Goal: Task Accomplishment & Management: Manage account settings

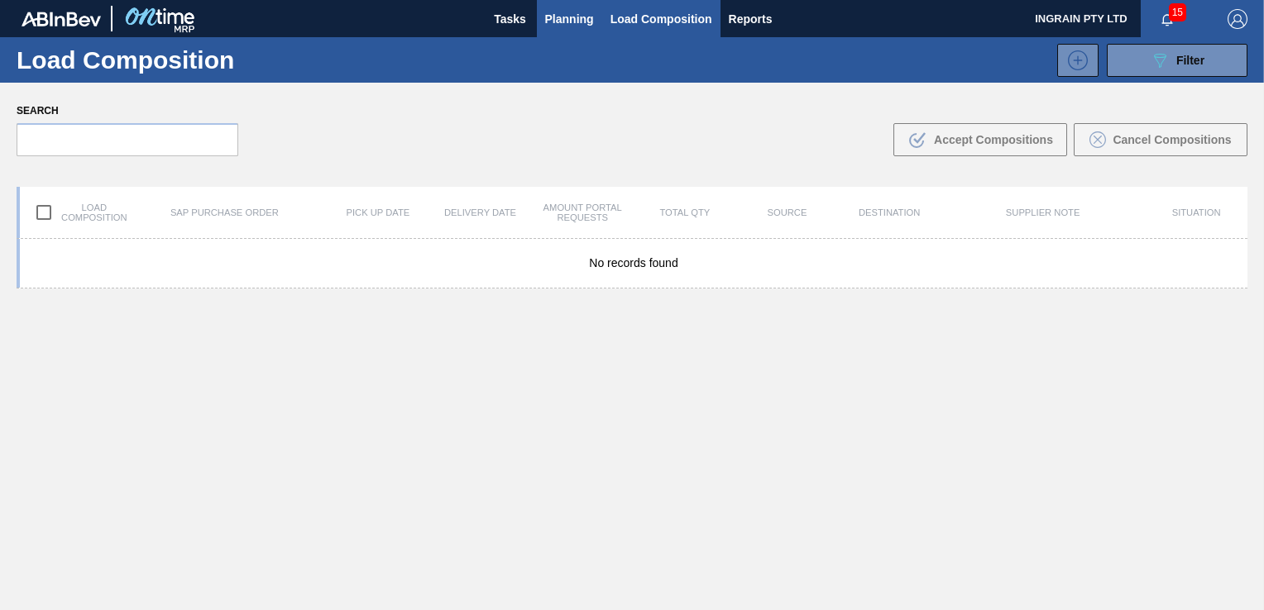
click at [542, 16] on button "Planning" at bounding box center [569, 18] width 65 height 37
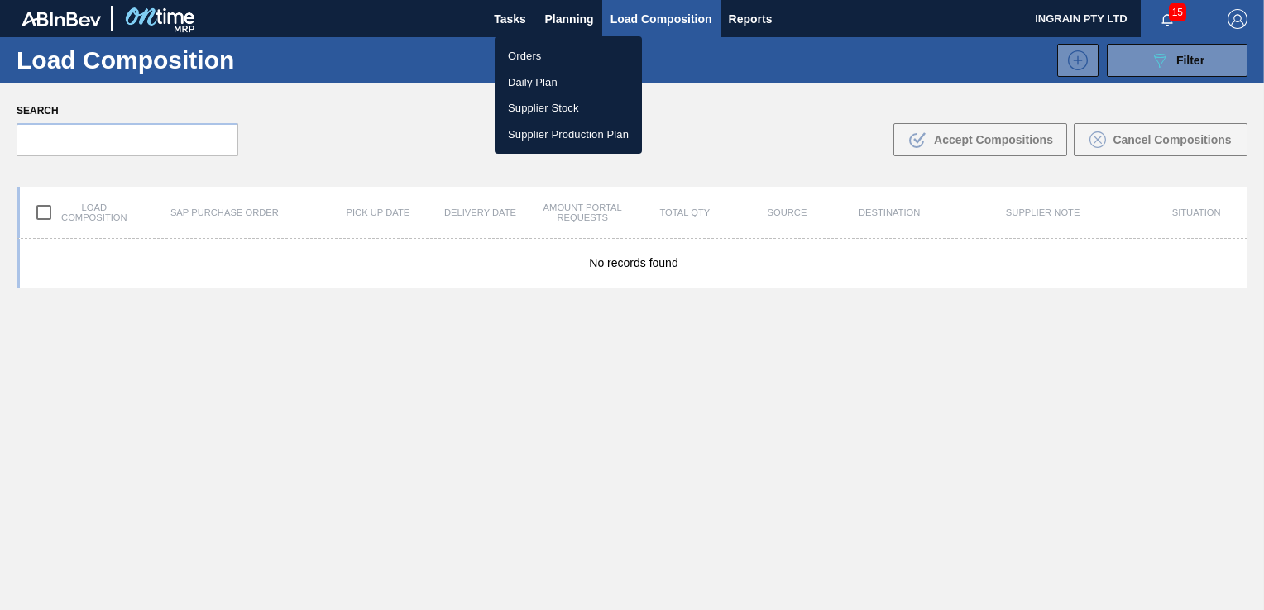
click at [525, 54] on li "Orders" at bounding box center [568, 56] width 147 height 26
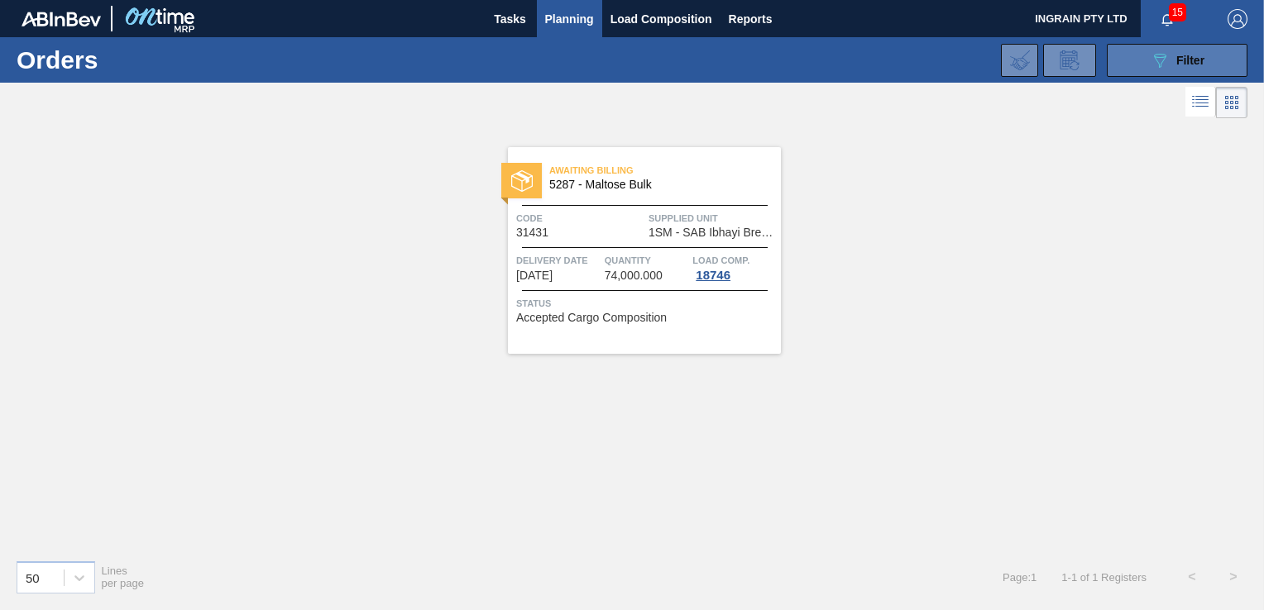
click at [1145, 55] on button "089F7B8B-B2A5-4AFE-B5C0-19BA573D28AC Filter" at bounding box center [1177, 60] width 141 height 33
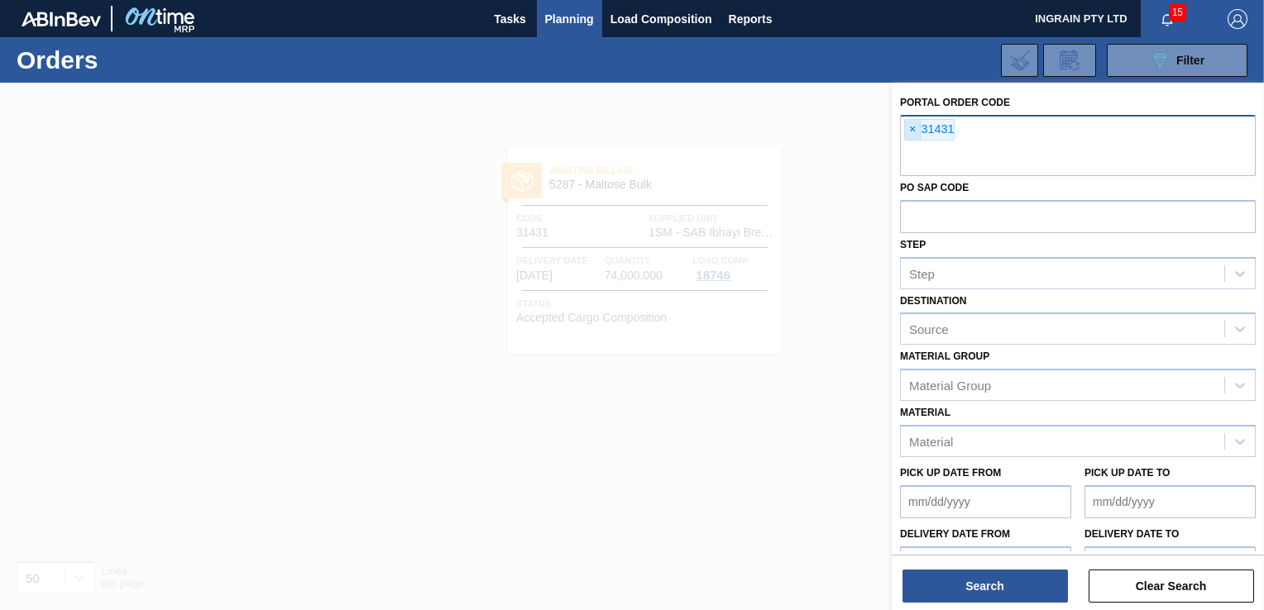
click at [908, 127] on span "×" at bounding box center [913, 130] width 16 height 20
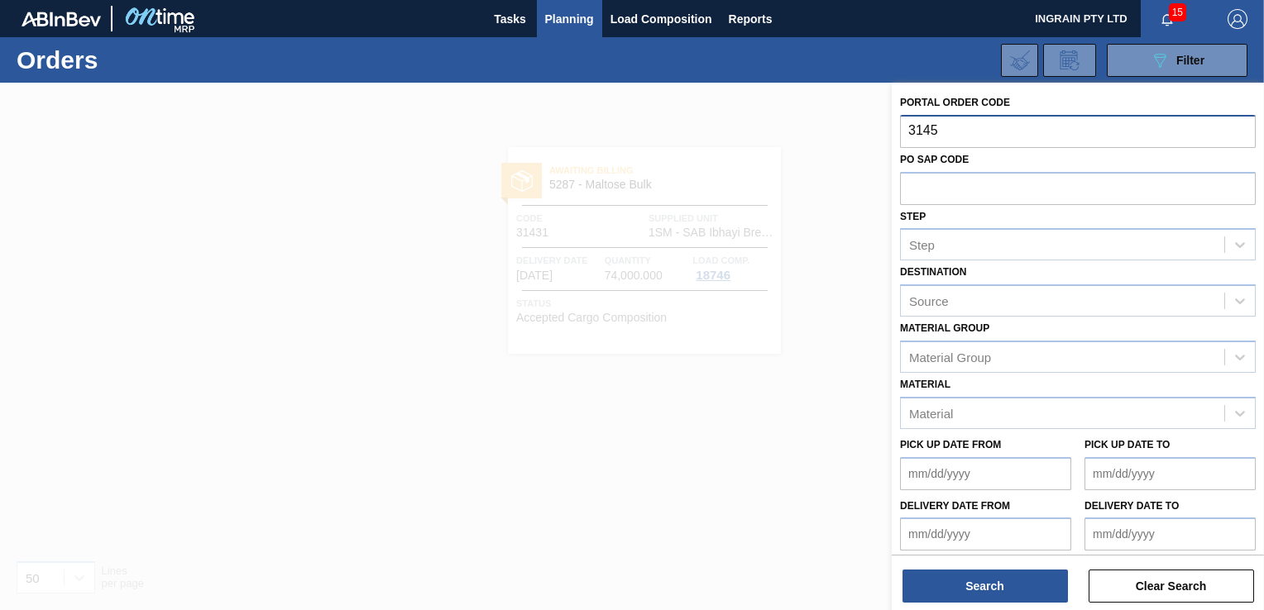
type input "31459"
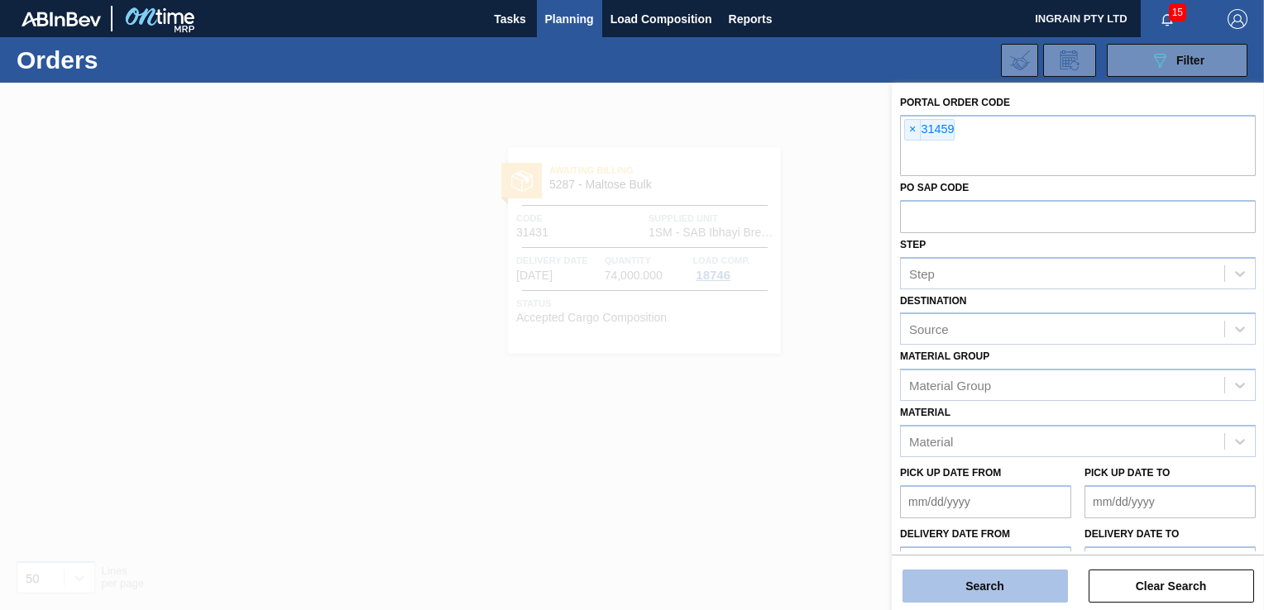
click at [996, 593] on button "Search" at bounding box center [984, 586] width 165 height 33
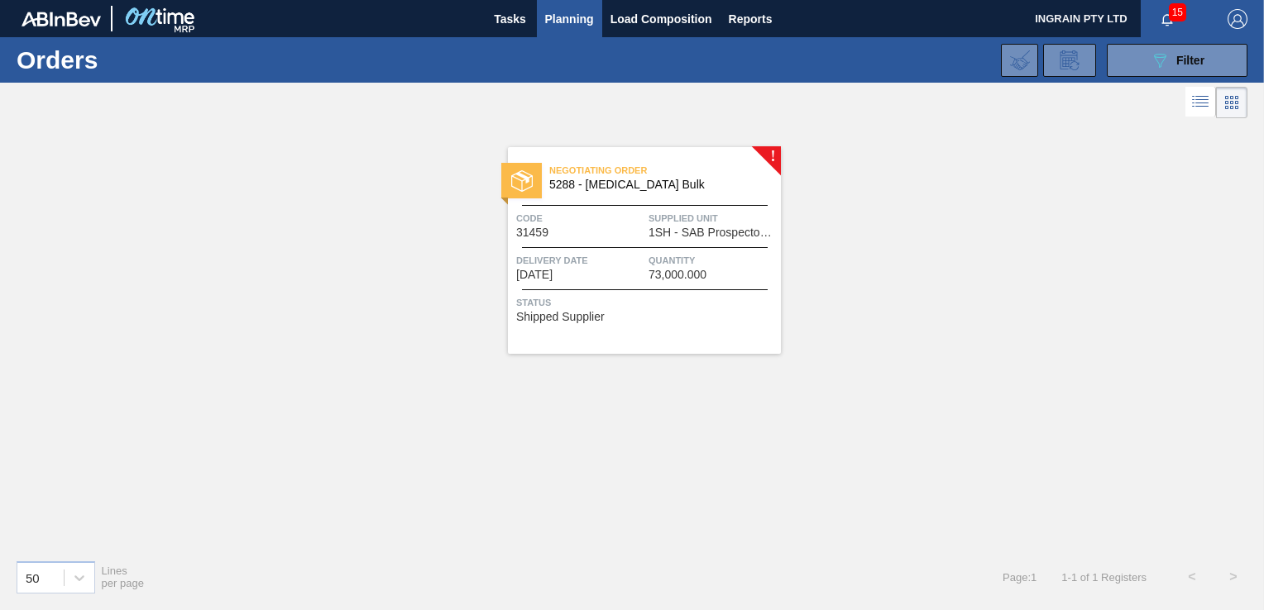
click at [718, 235] on span "1SH - SAB Prospecton Brewery" at bounding box center [712, 233] width 128 height 12
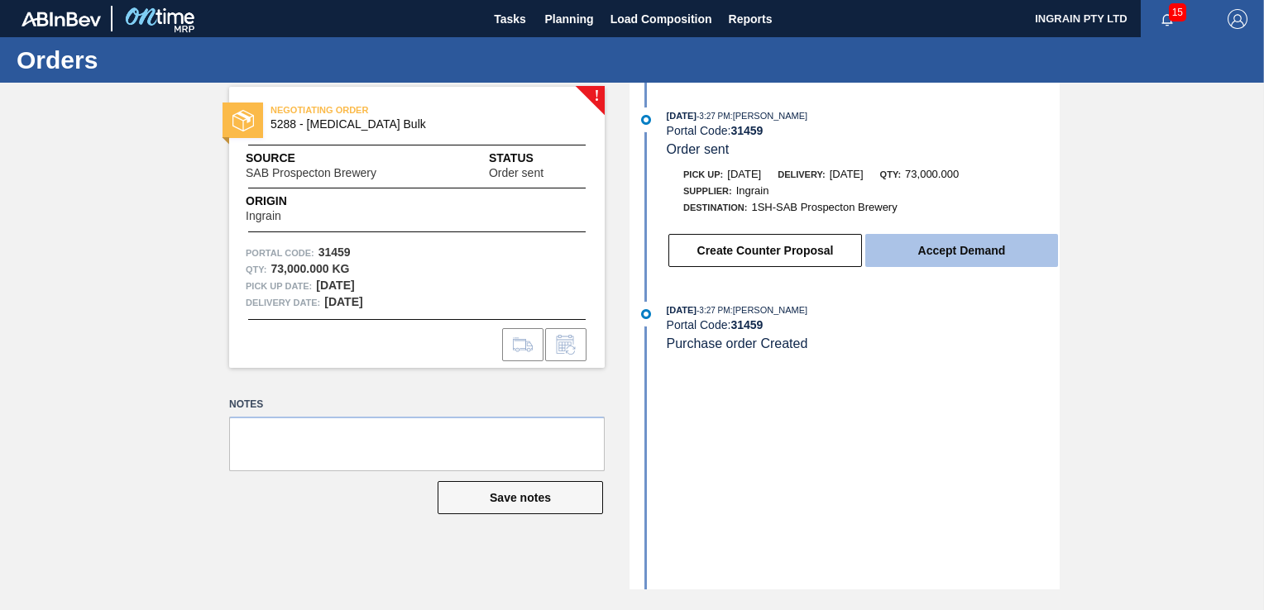
click at [969, 246] on button "Accept Demand" at bounding box center [961, 250] width 193 height 33
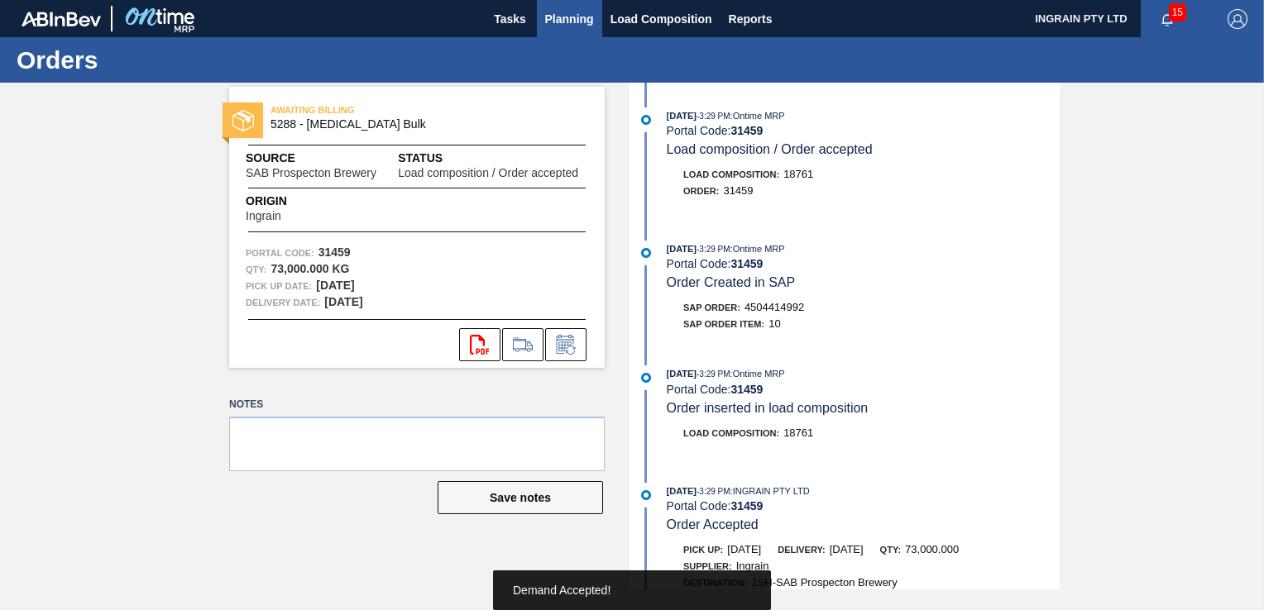
click at [549, 15] on span "Planning" at bounding box center [569, 19] width 49 height 20
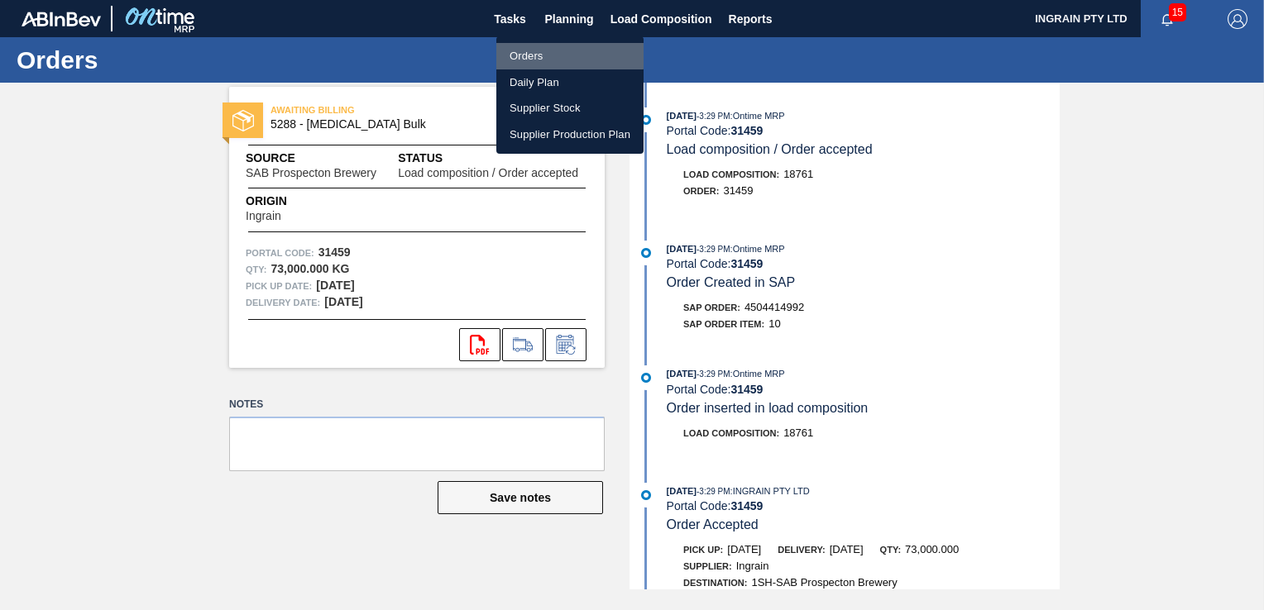
click at [520, 48] on li "Orders" at bounding box center [569, 56] width 147 height 26
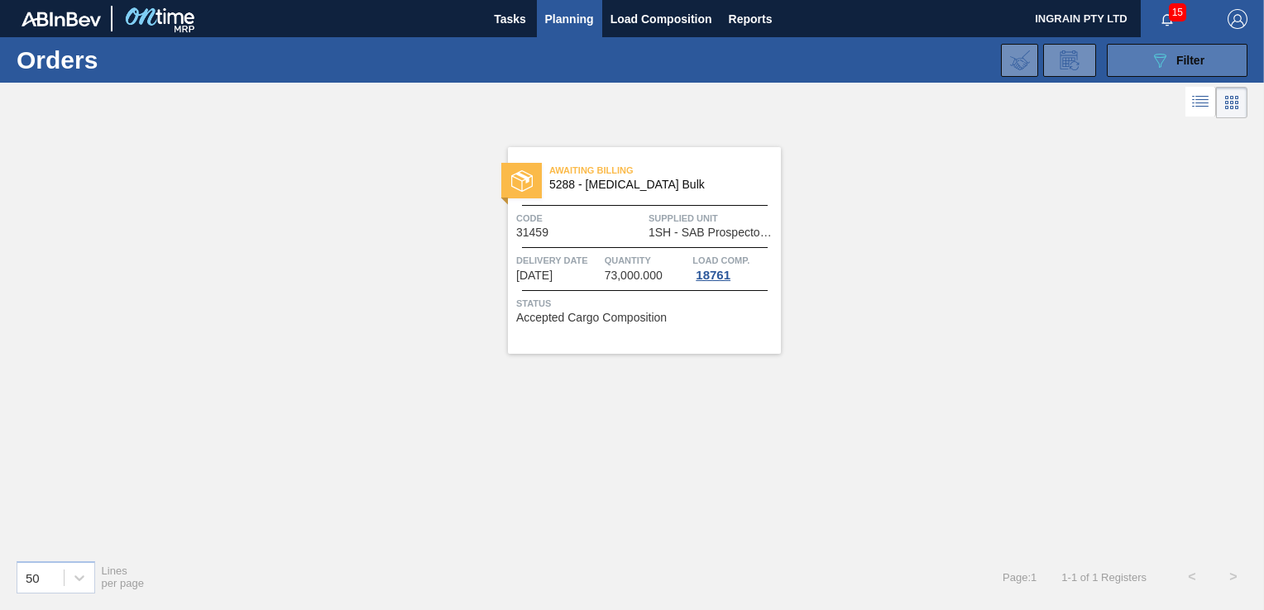
click at [1158, 64] on icon at bounding box center [1160, 61] width 12 height 14
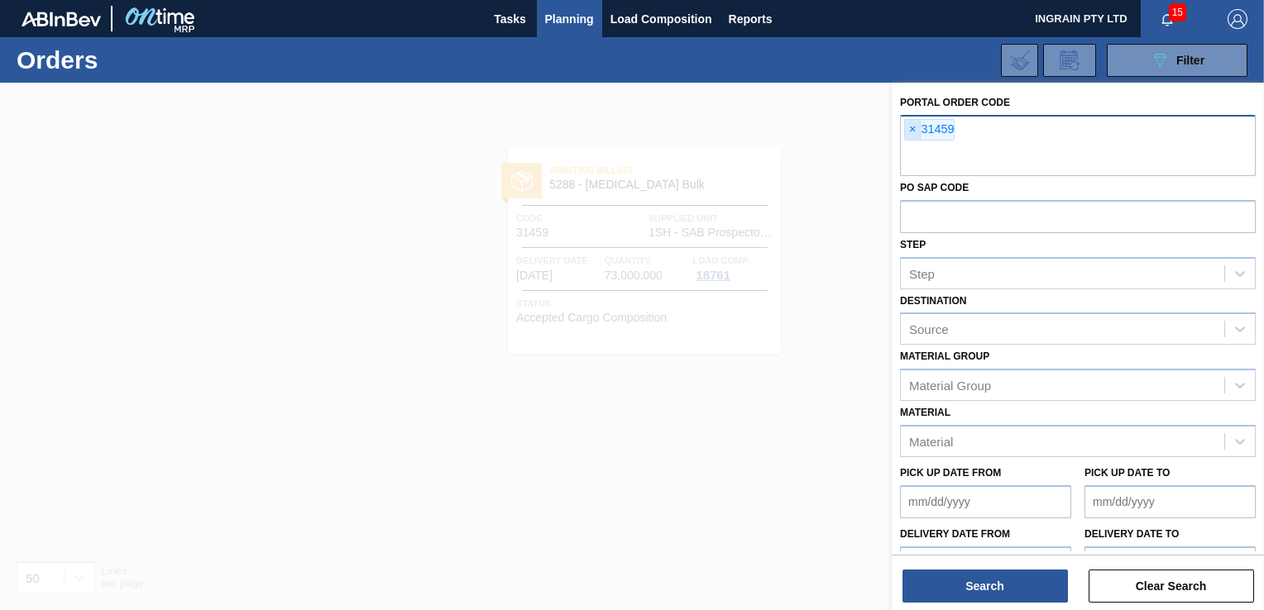
click at [911, 127] on span "×" at bounding box center [913, 130] width 16 height 20
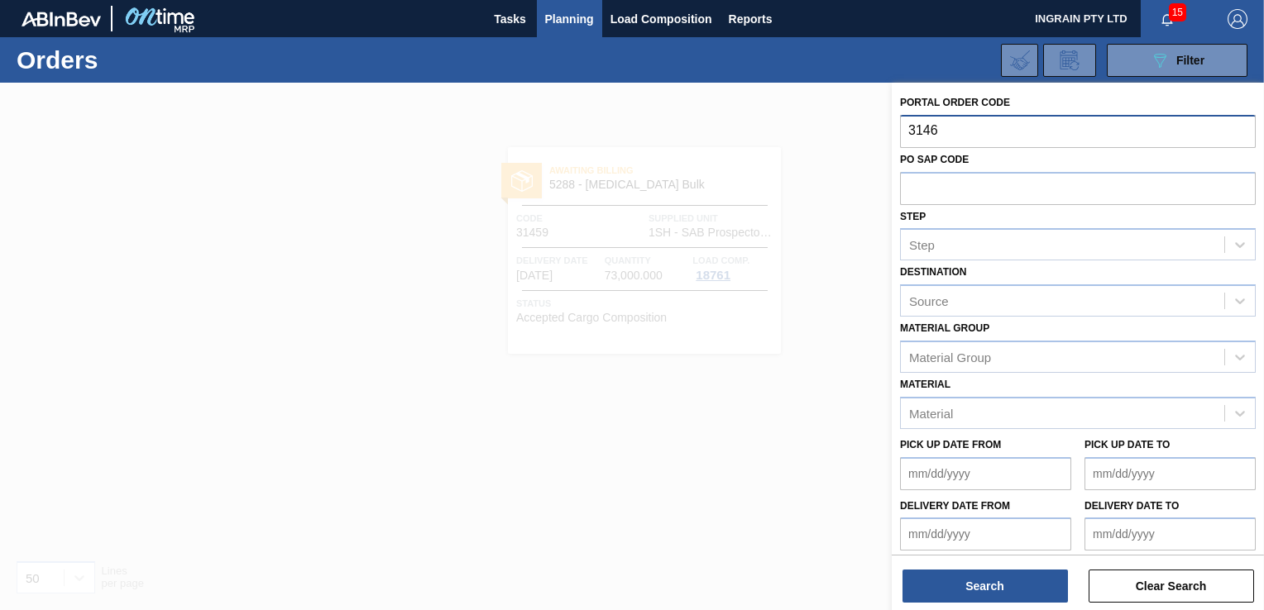
type input "31460"
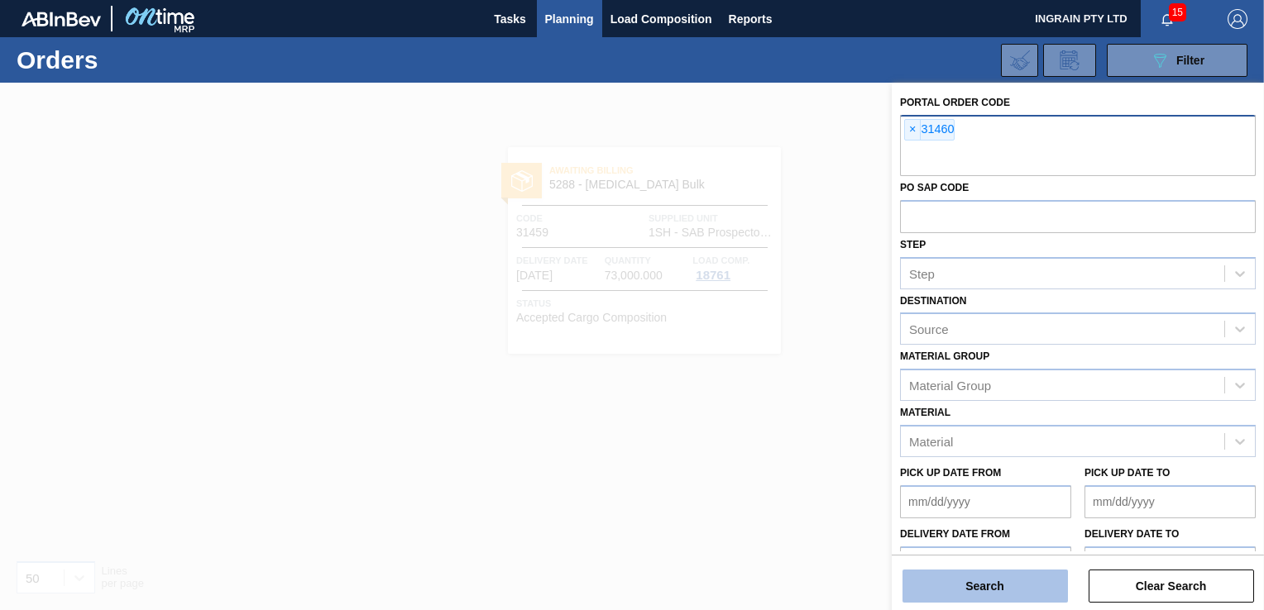
click at [971, 591] on button "Search" at bounding box center [984, 586] width 165 height 33
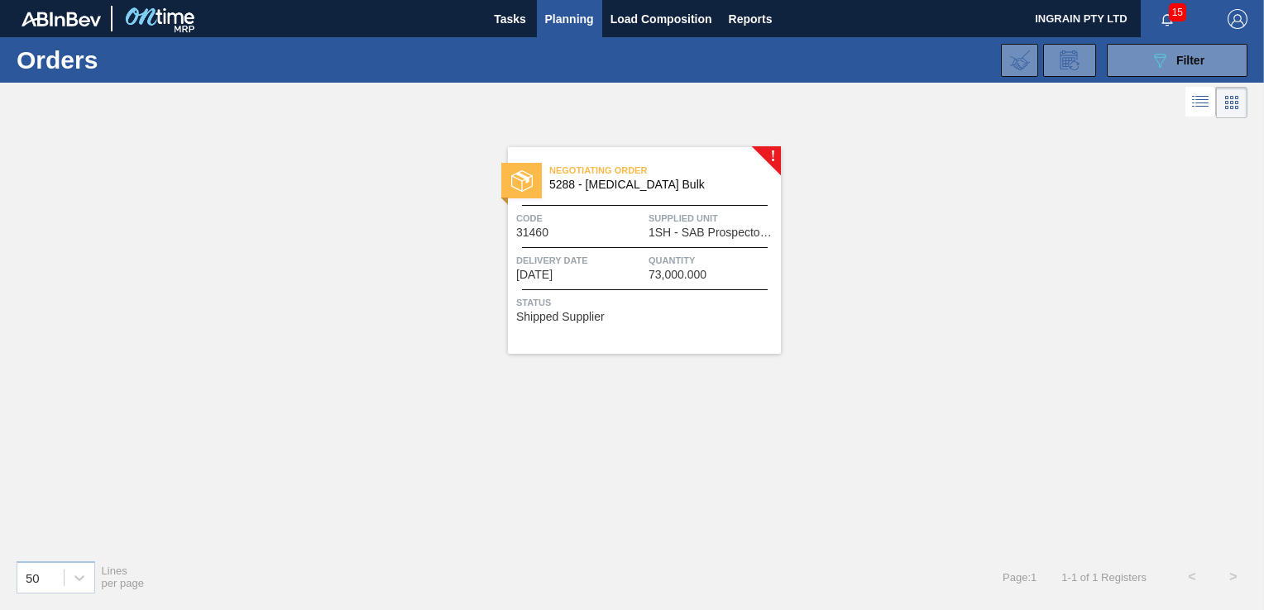
click at [658, 233] on span "1SH - SAB Prospecton Brewery" at bounding box center [712, 233] width 128 height 12
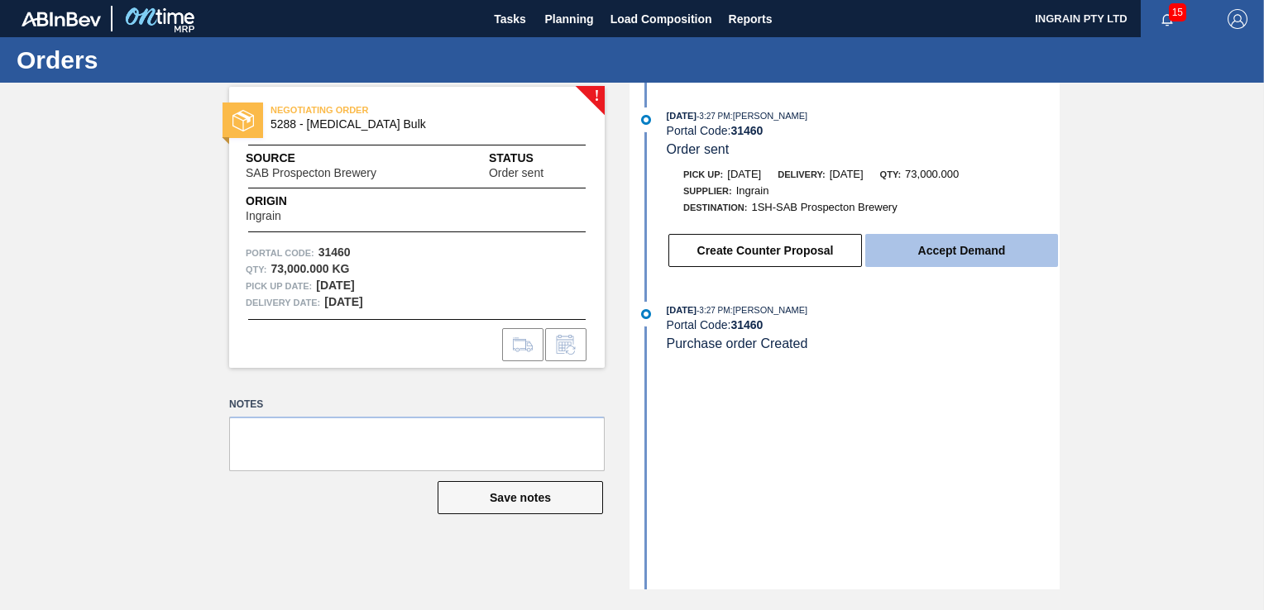
click at [898, 256] on button "Accept Demand" at bounding box center [961, 250] width 193 height 33
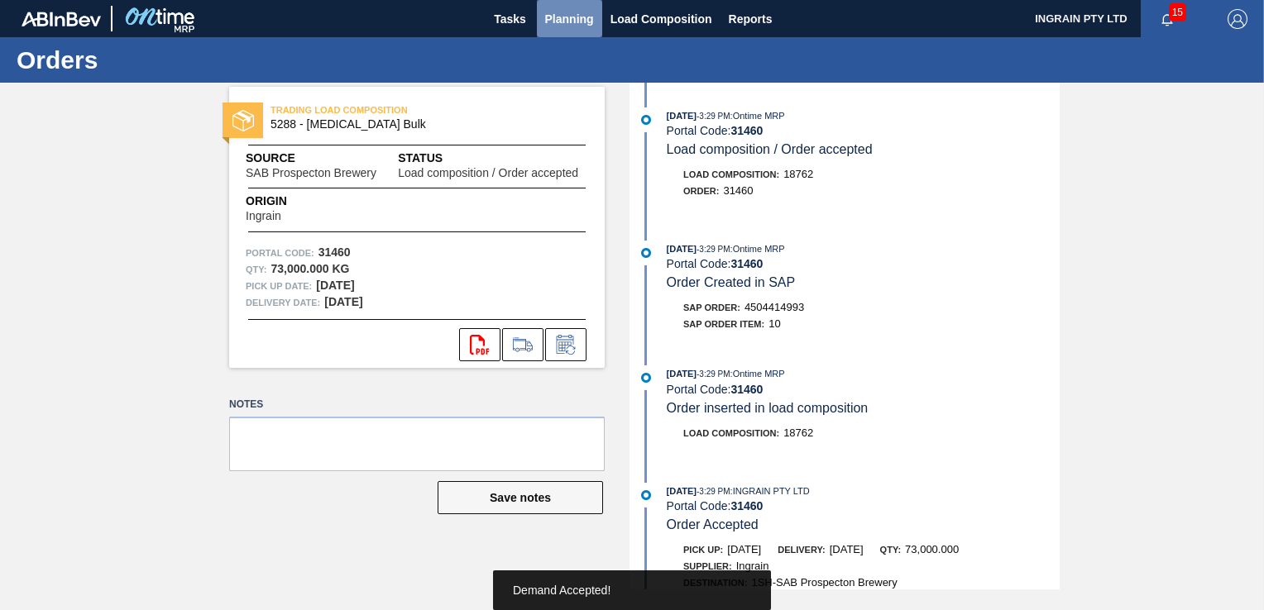
click at [575, 15] on span "Planning" at bounding box center [569, 19] width 49 height 20
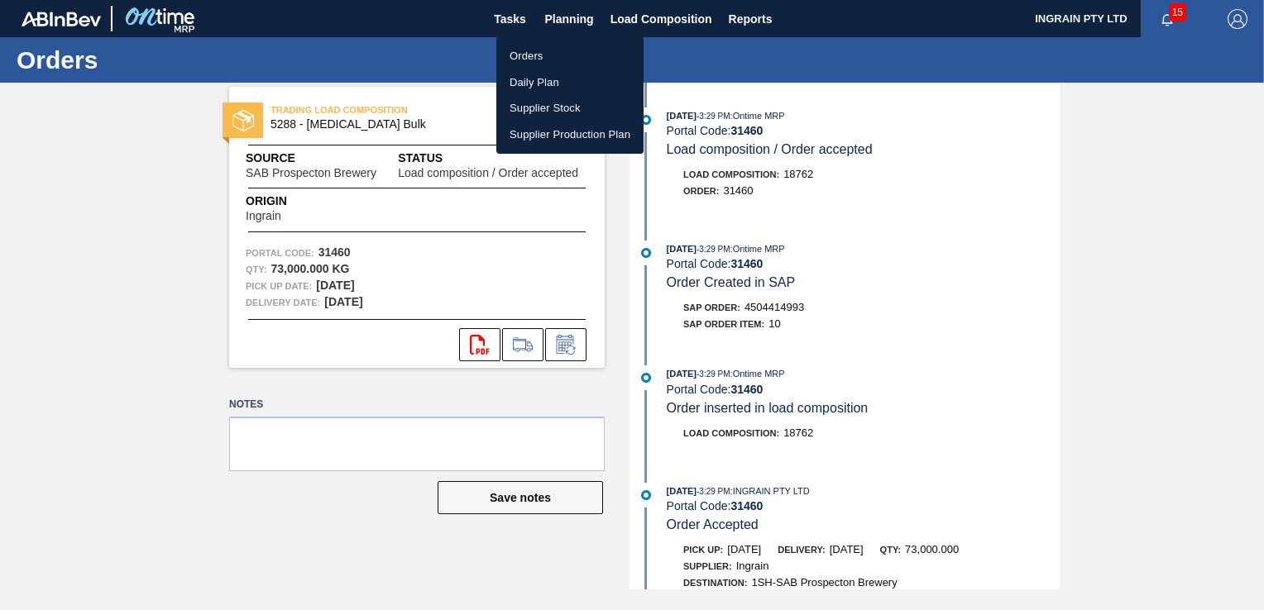
click at [552, 50] on li "Orders" at bounding box center [569, 56] width 147 height 26
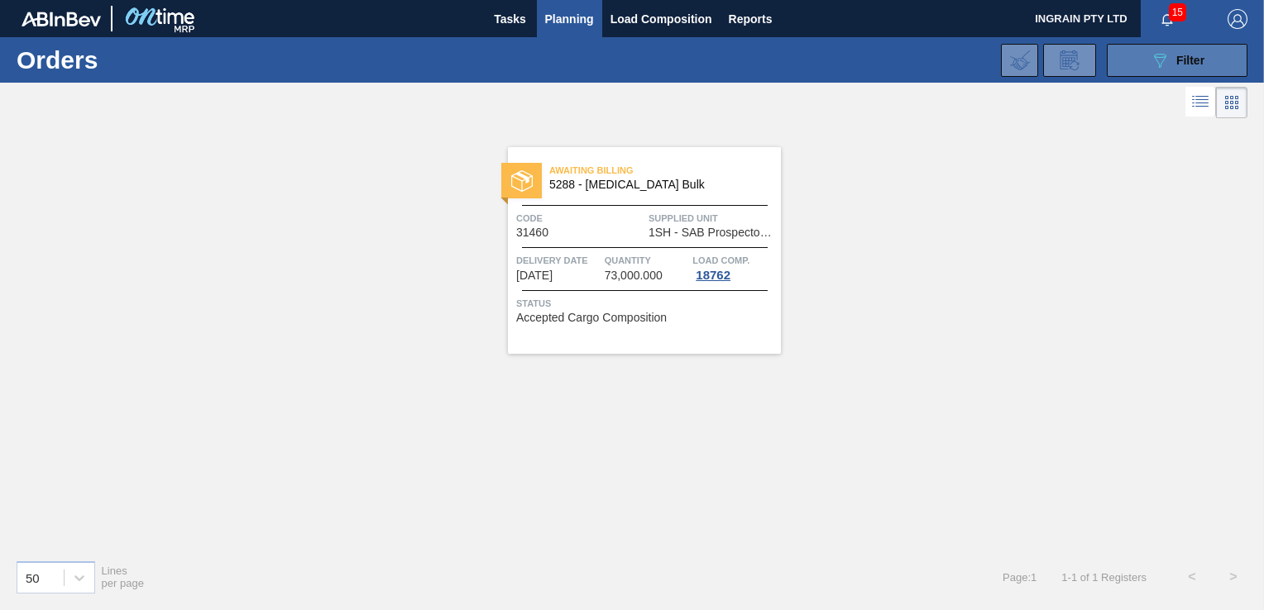
click at [1125, 50] on button "089F7B8B-B2A5-4AFE-B5C0-19BA573D28AC Filter" at bounding box center [1177, 60] width 141 height 33
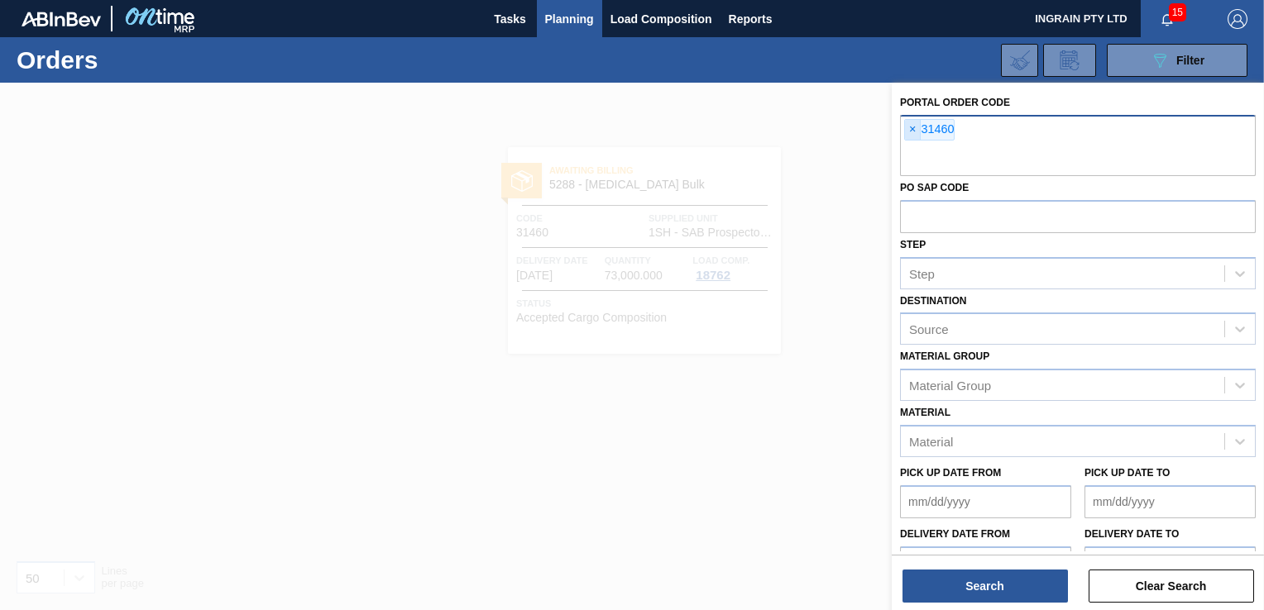
click at [906, 127] on span "×" at bounding box center [913, 130] width 16 height 20
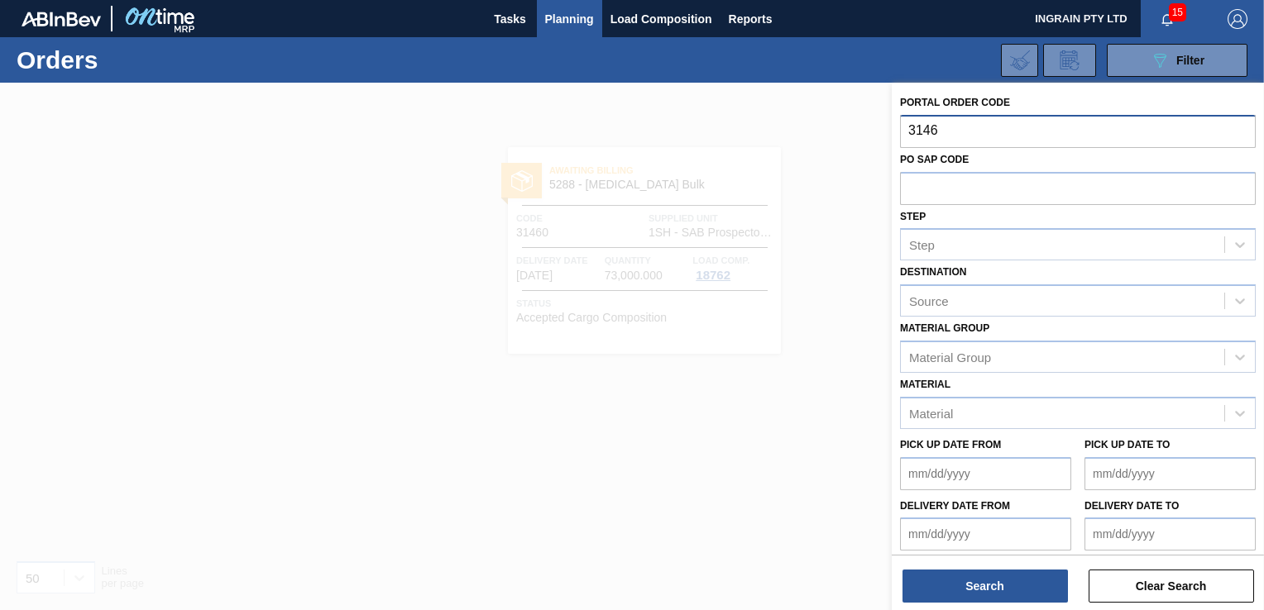
type input "31461"
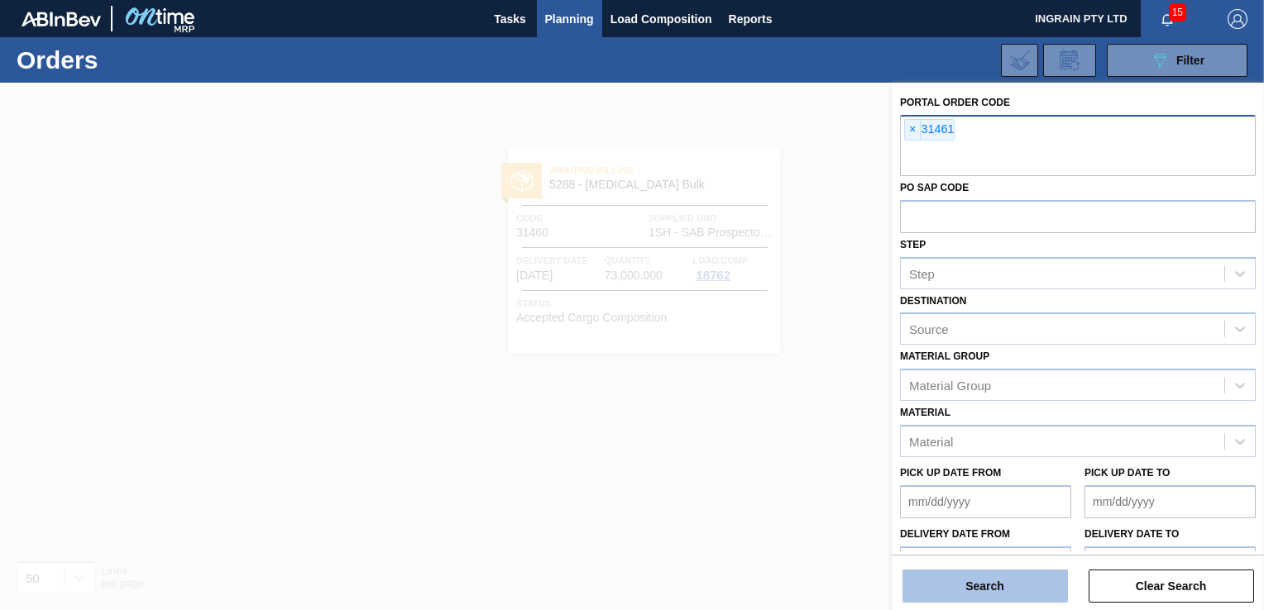
click at [993, 580] on button "Search" at bounding box center [984, 586] width 165 height 33
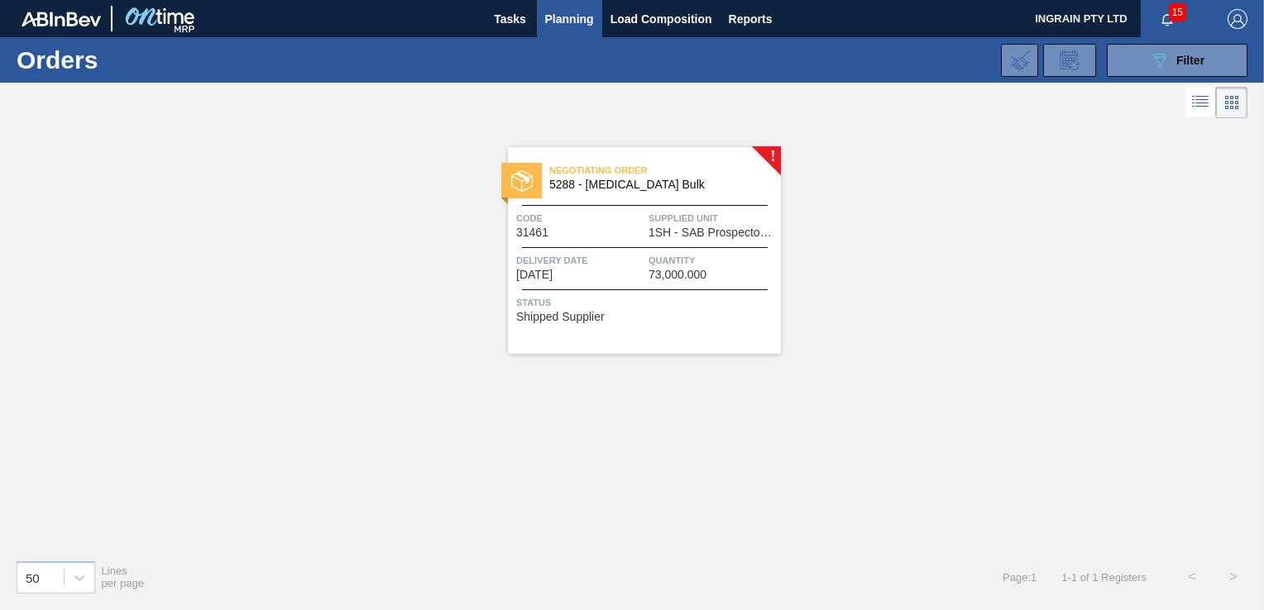
click at [706, 257] on span "Quantity" at bounding box center [712, 260] width 128 height 17
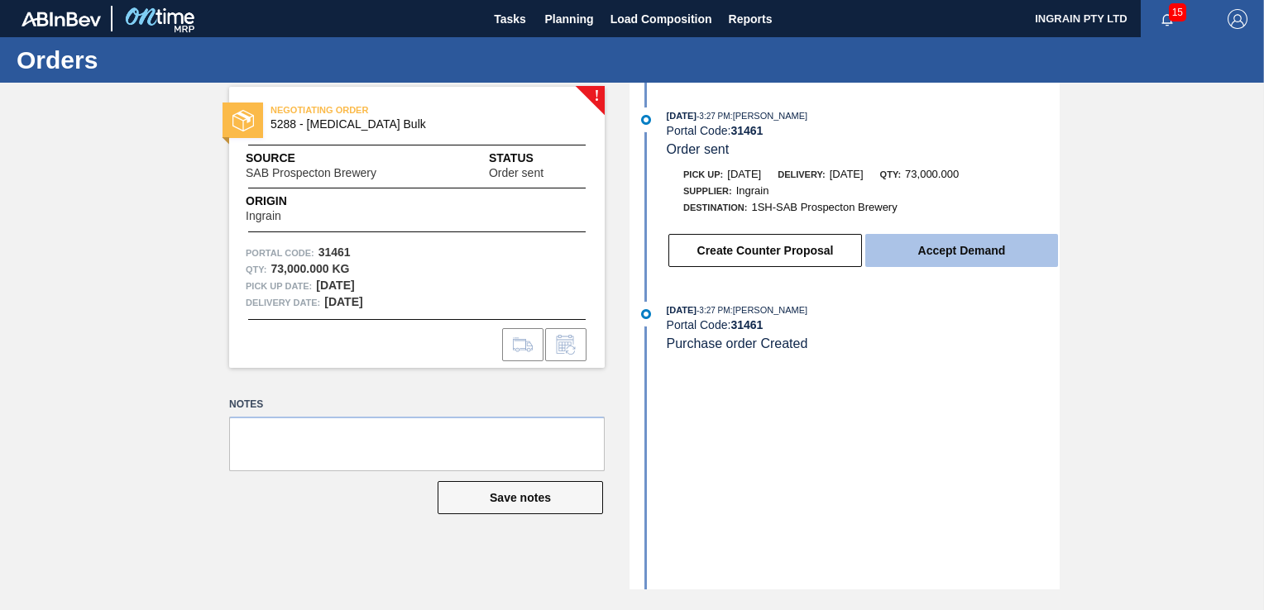
click at [971, 251] on button "Accept Demand" at bounding box center [961, 250] width 193 height 33
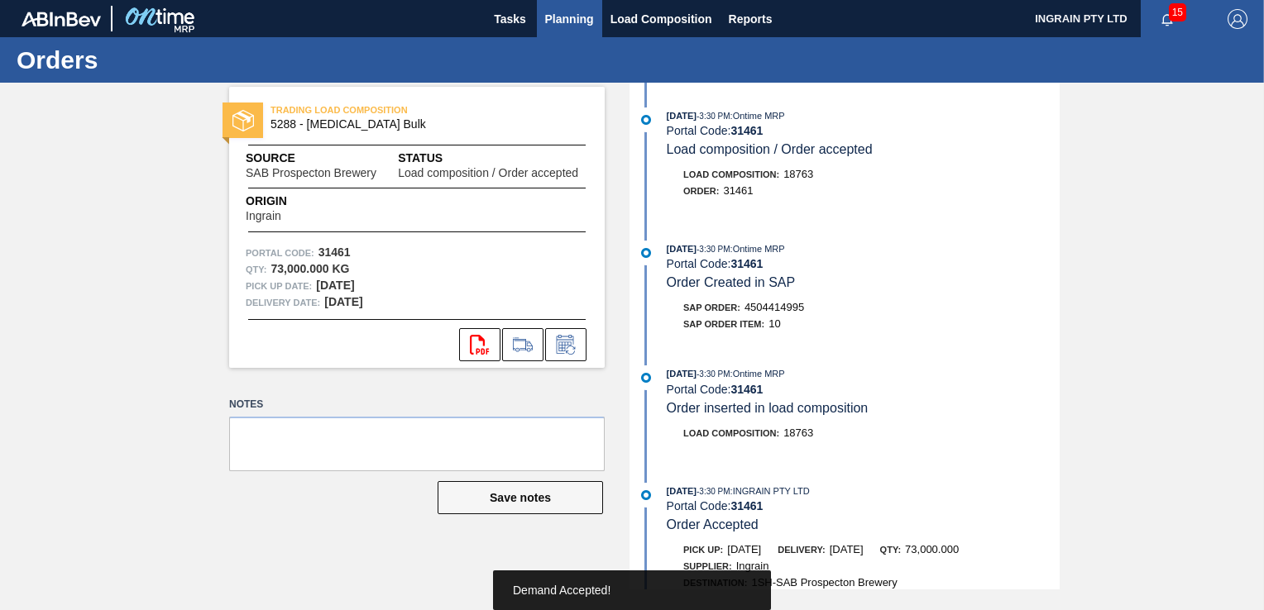
click at [582, 19] on span "Planning" at bounding box center [569, 19] width 49 height 20
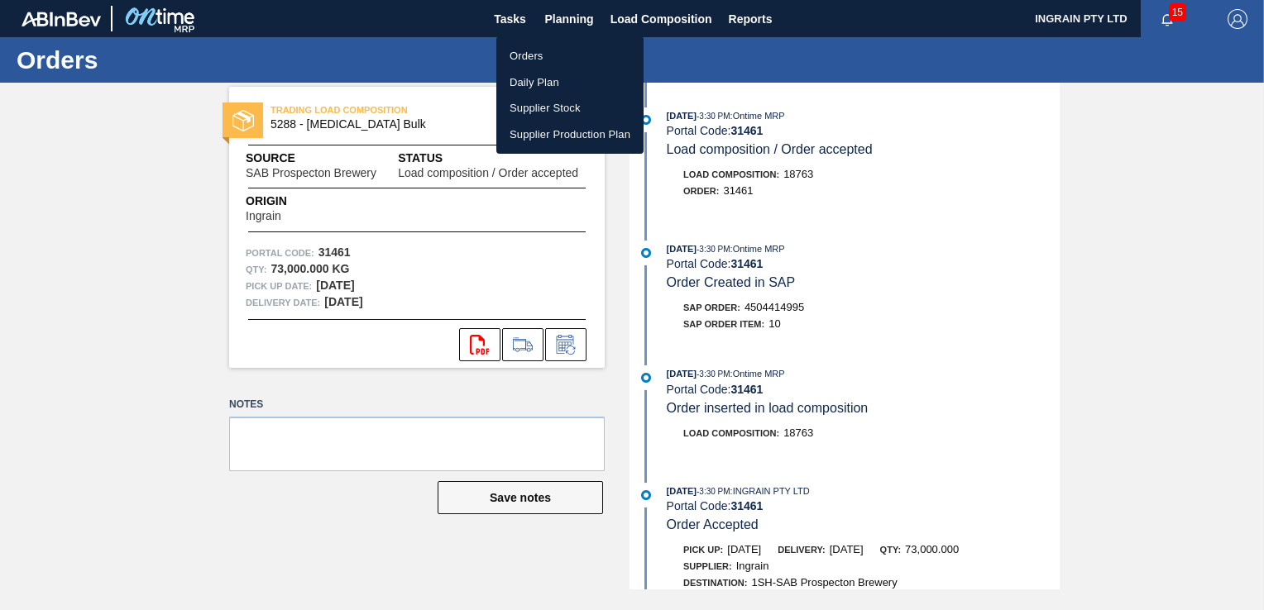
click at [549, 51] on li "Orders" at bounding box center [569, 56] width 147 height 26
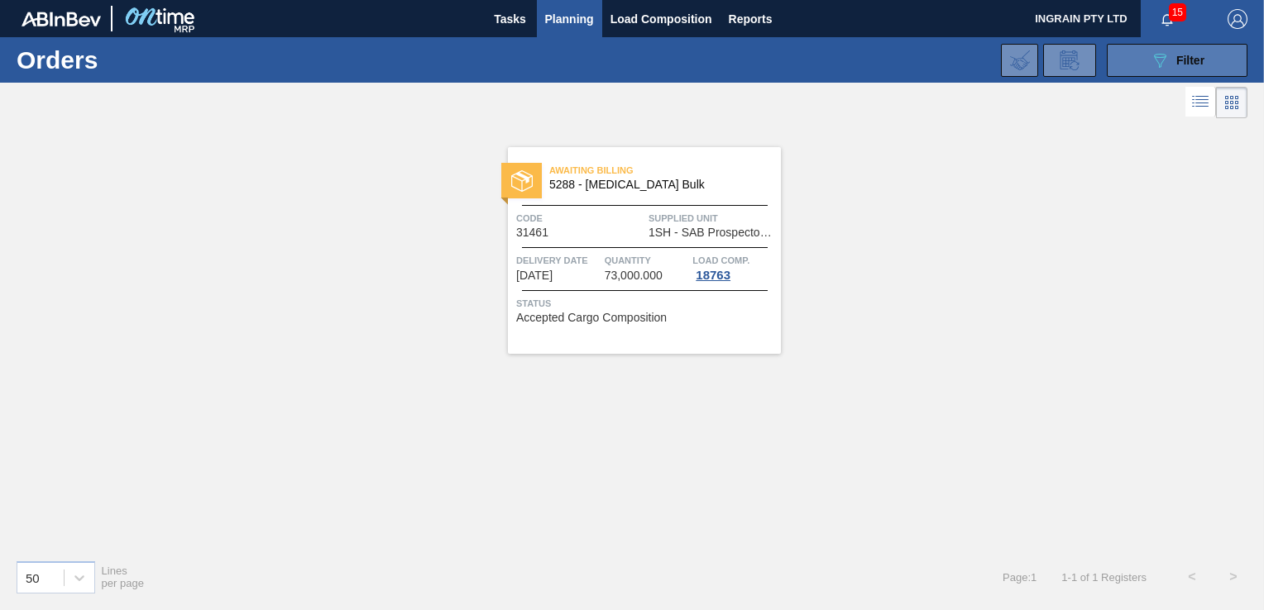
click at [1168, 55] on icon "089F7B8B-B2A5-4AFE-B5C0-19BA573D28AC" at bounding box center [1160, 60] width 20 height 20
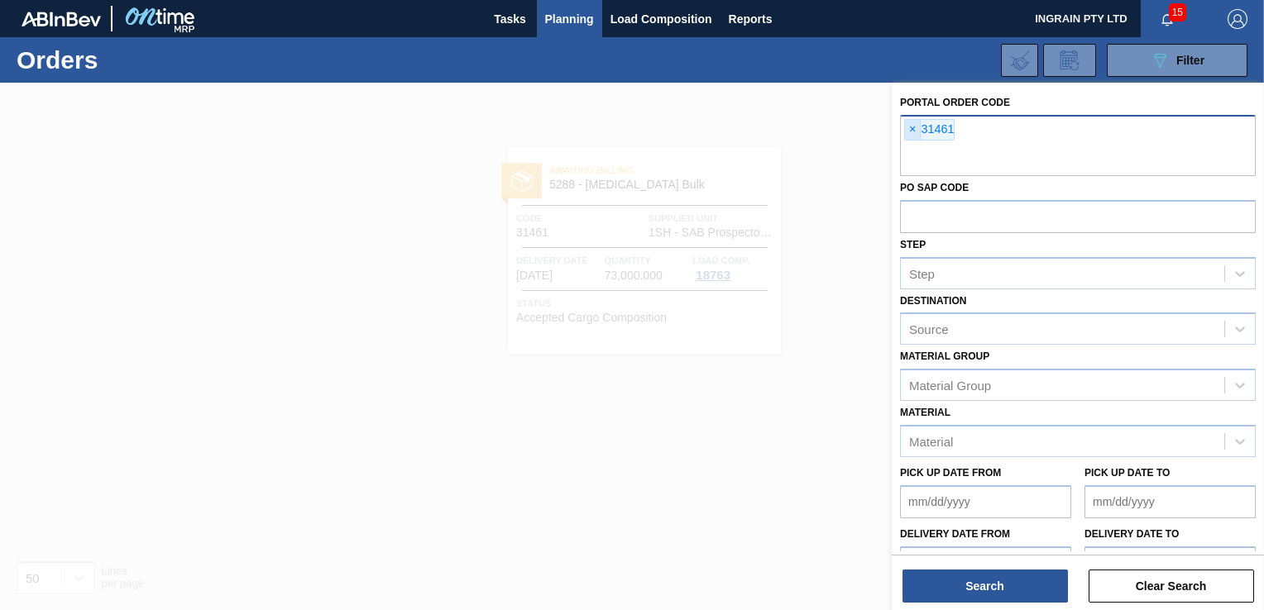
click at [910, 124] on span "×" at bounding box center [913, 130] width 16 height 20
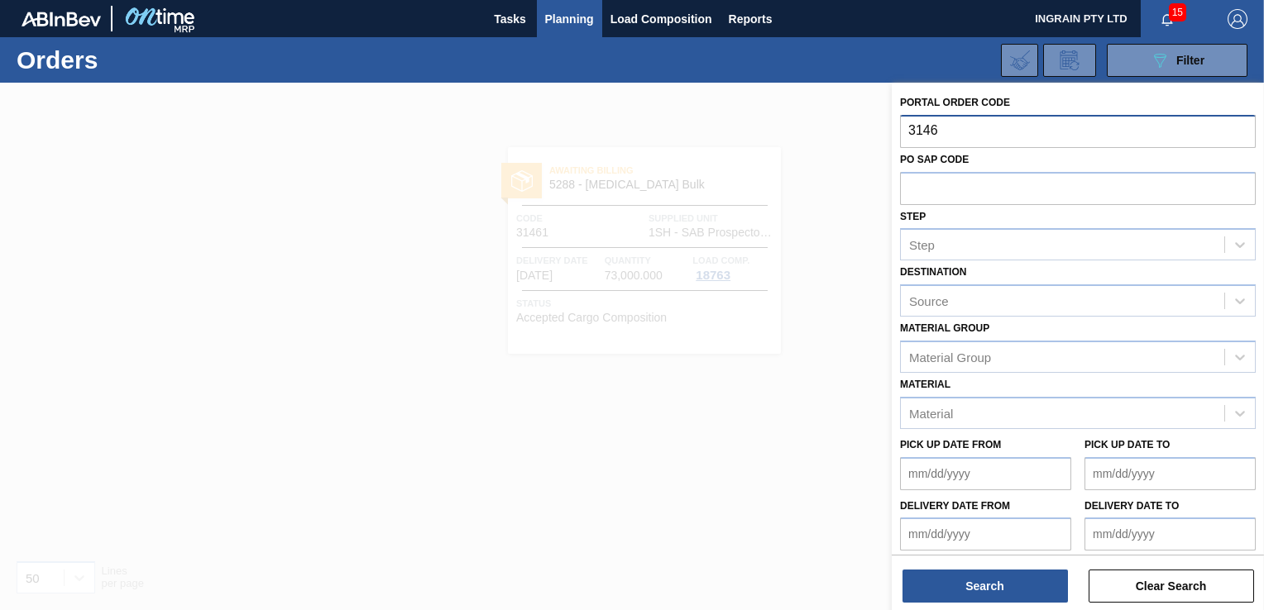
type input "31462"
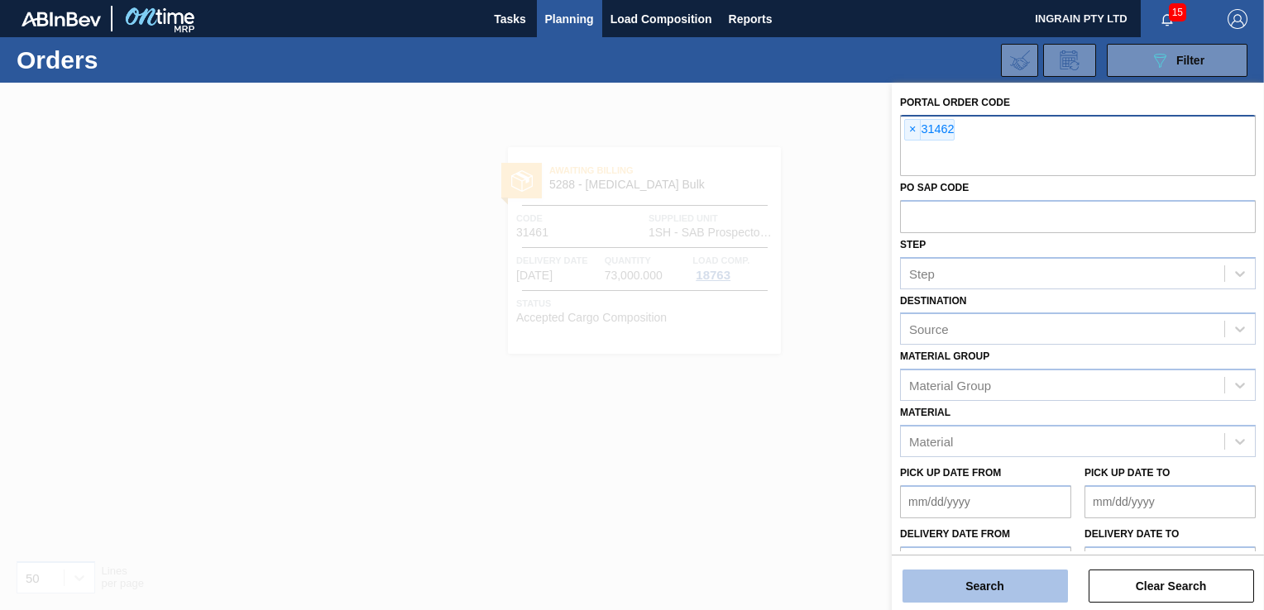
click at [987, 576] on button "Search" at bounding box center [984, 586] width 165 height 33
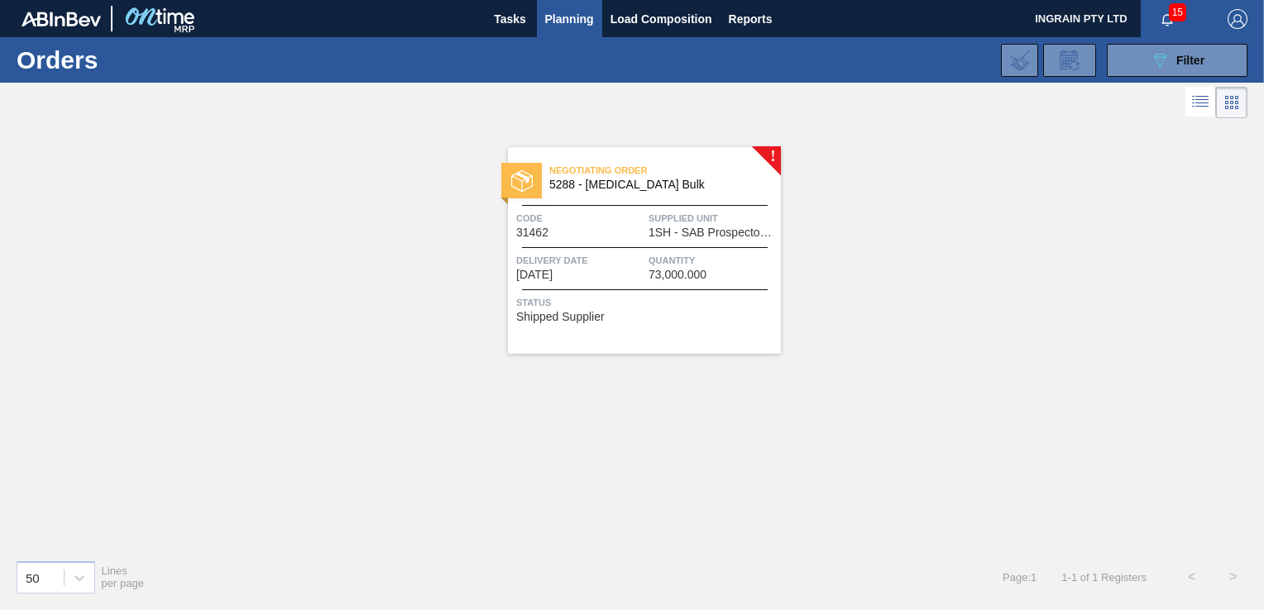
click at [585, 235] on div "Code 31462" at bounding box center [580, 224] width 128 height 29
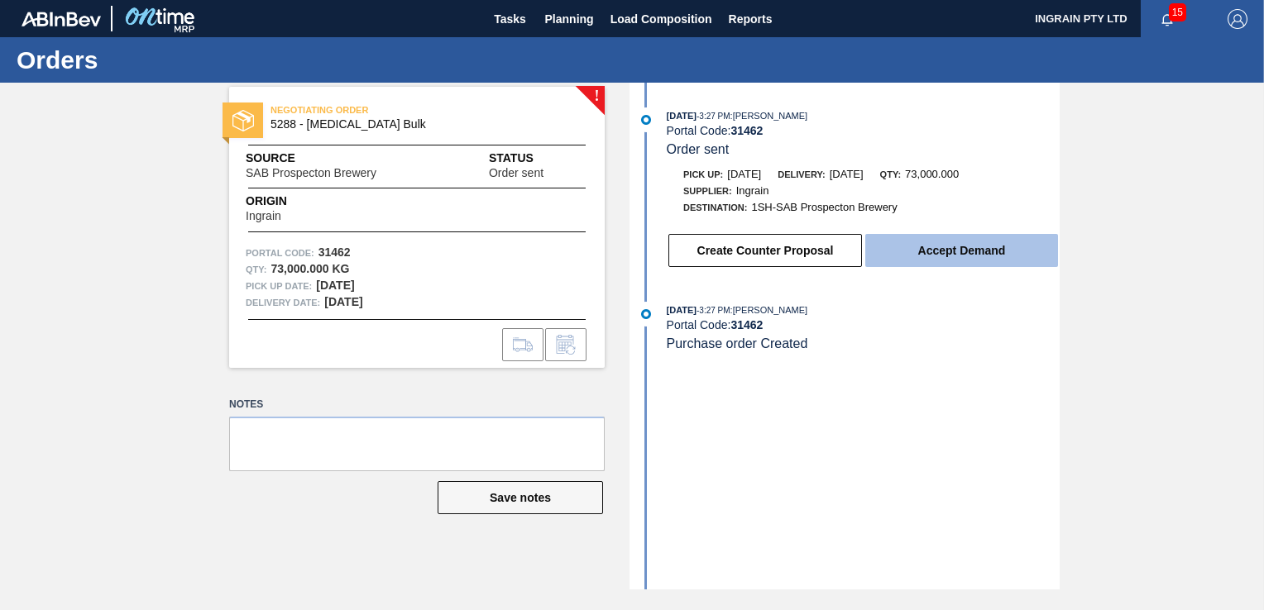
click at [1009, 245] on button "Accept Demand" at bounding box center [961, 250] width 193 height 33
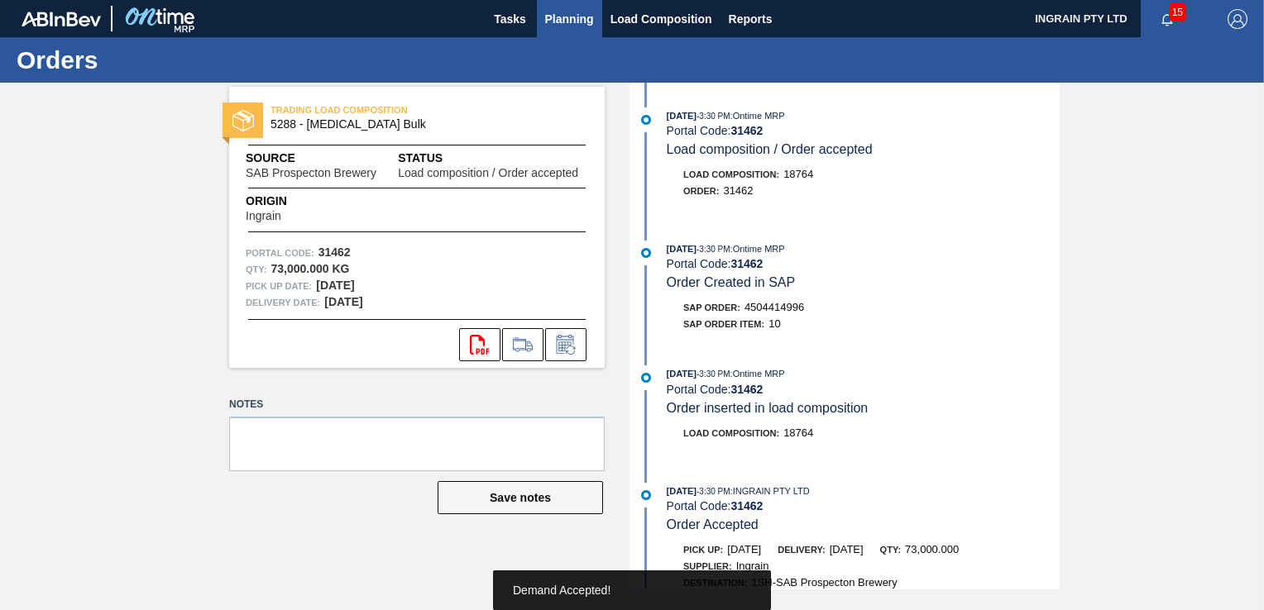
click at [557, 24] on span "Planning" at bounding box center [569, 19] width 49 height 20
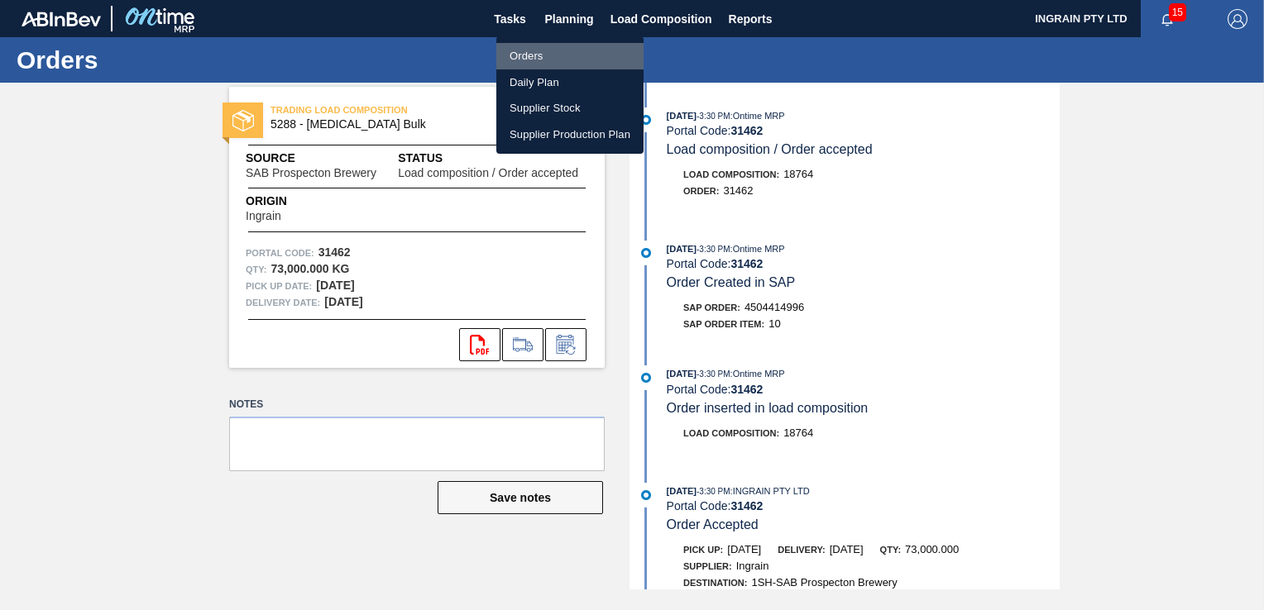
click at [533, 58] on li "Orders" at bounding box center [569, 56] width 147 height 26
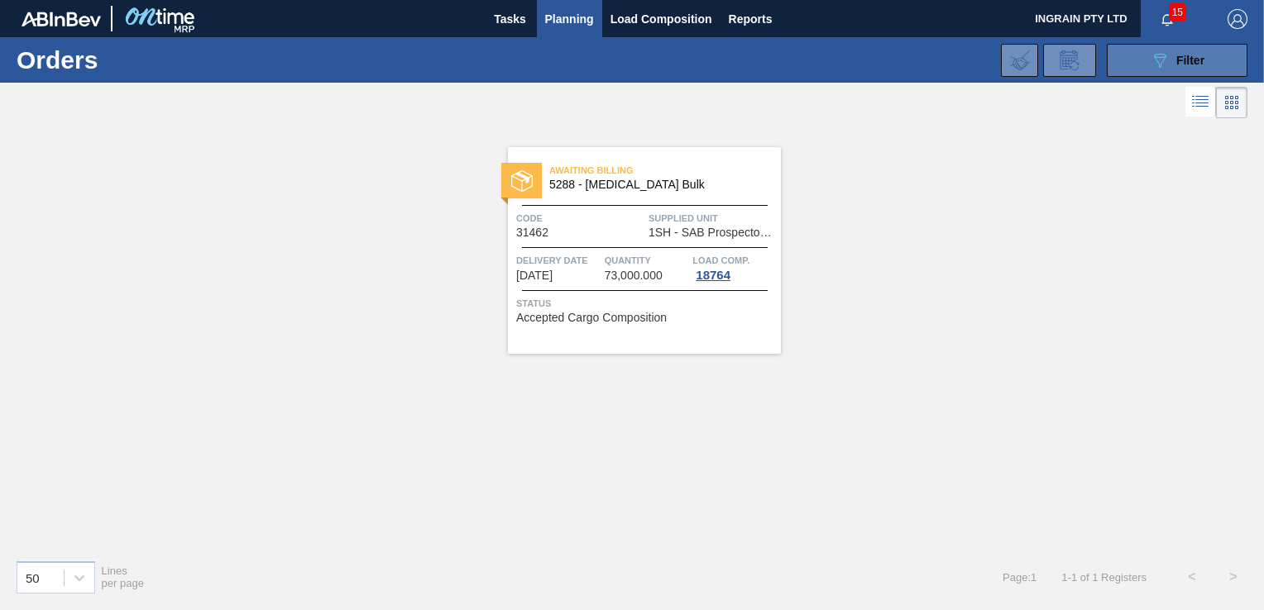
click at [1130, 61] on button "089F7B8B-B2A5-4AFE-B5C0-19BA573D28AC Filter" at bounding box center [1177, 60] width 141 height 33
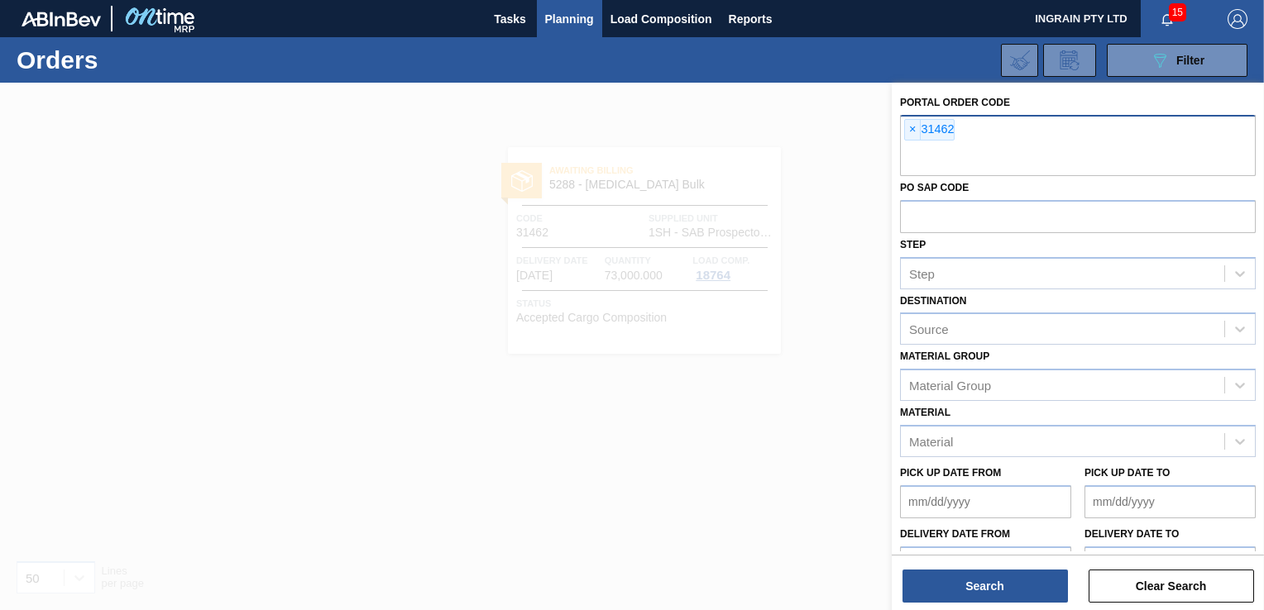
click at [920, 126] on div "× 31462" at bounding box center [929, 130] width 50 height 22
click at [911, 125] on span "×" at bounding box center [913, 130] width 16 height 20
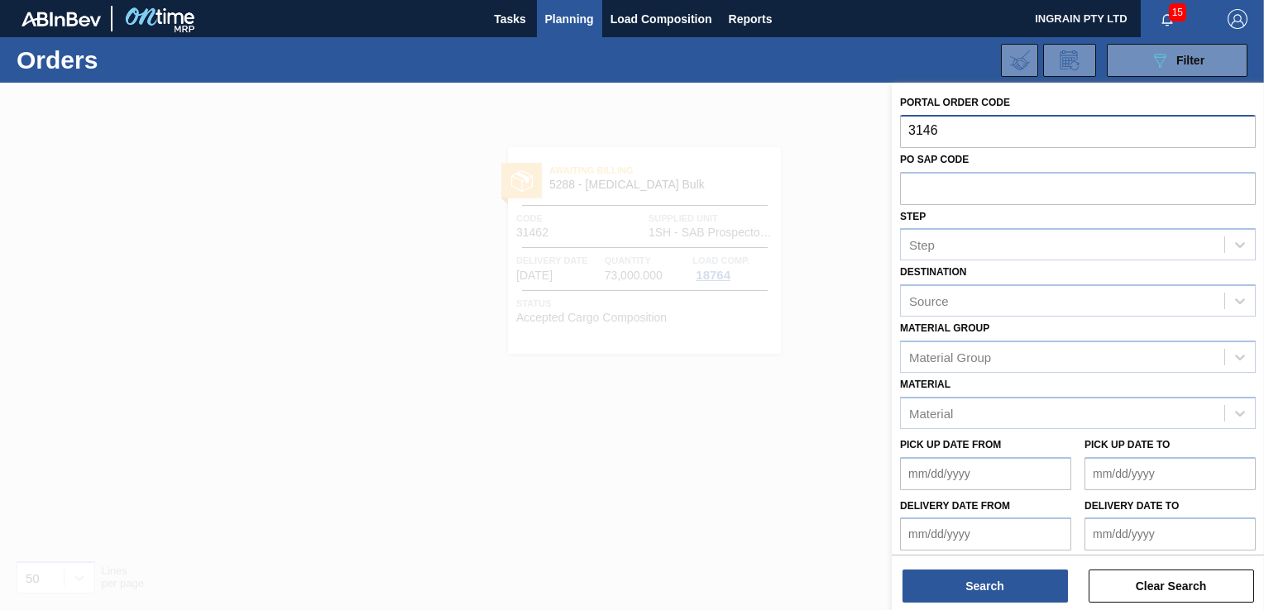
type input "31463"
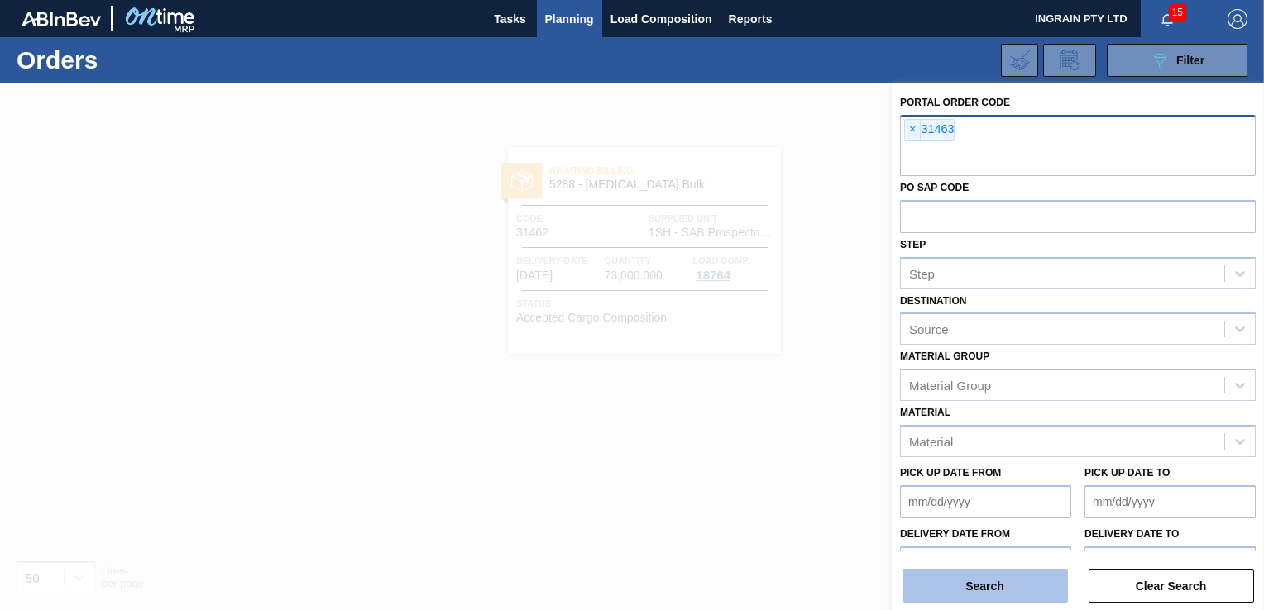
click at [955, 582] on button "Search" at bounding box center [984, 586] width 165 height 33
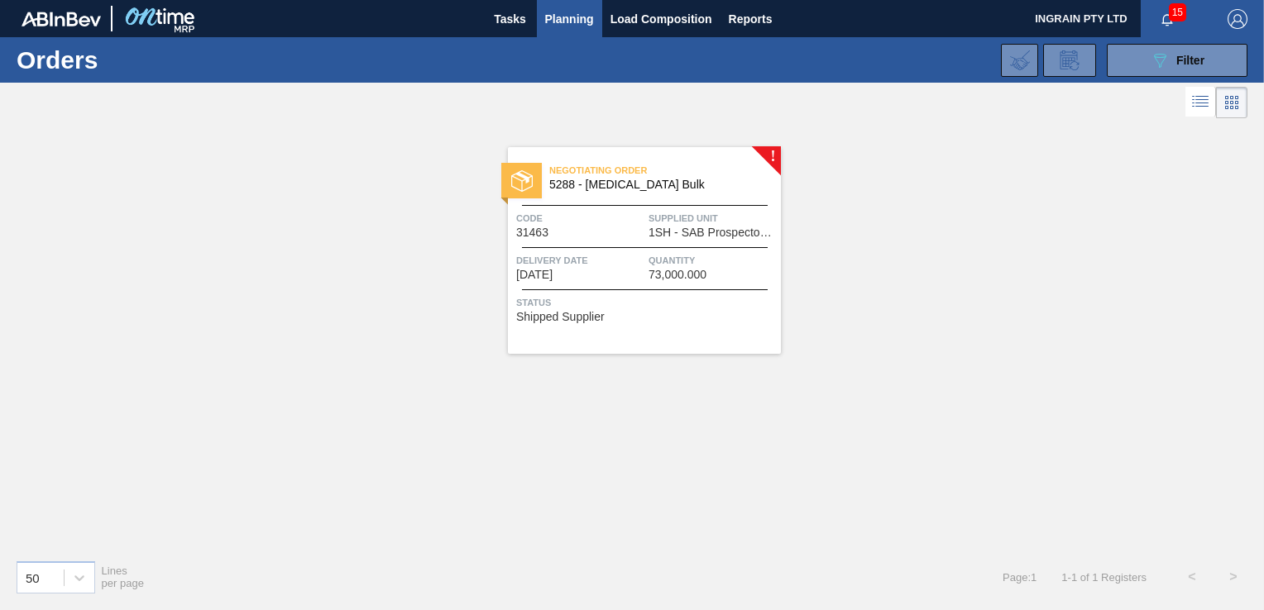
click at [674, 234] on span "1SH - SAB Prospecton Brewery" at bounding box center [712, 233] width 128 height 12
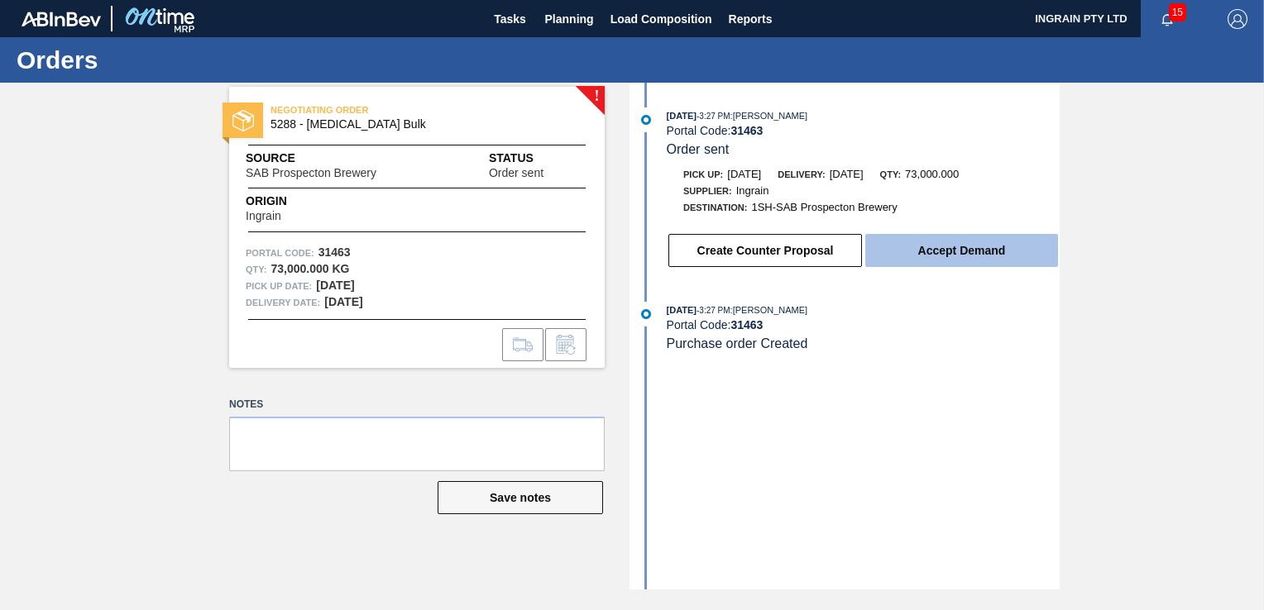
click at [935, 253] on button "Accept Demand" at bounding box center [961, 250] width 193 height 33
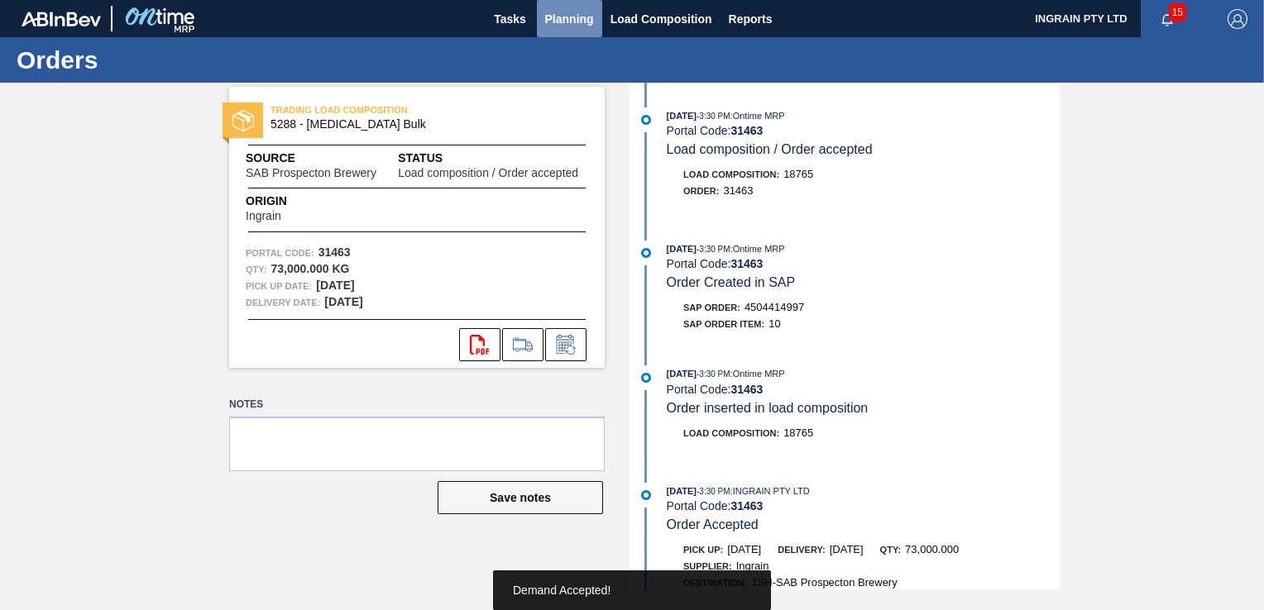
click at [561, 17] on span "Planning" at bounding box center [569, 19] width 49 height 20
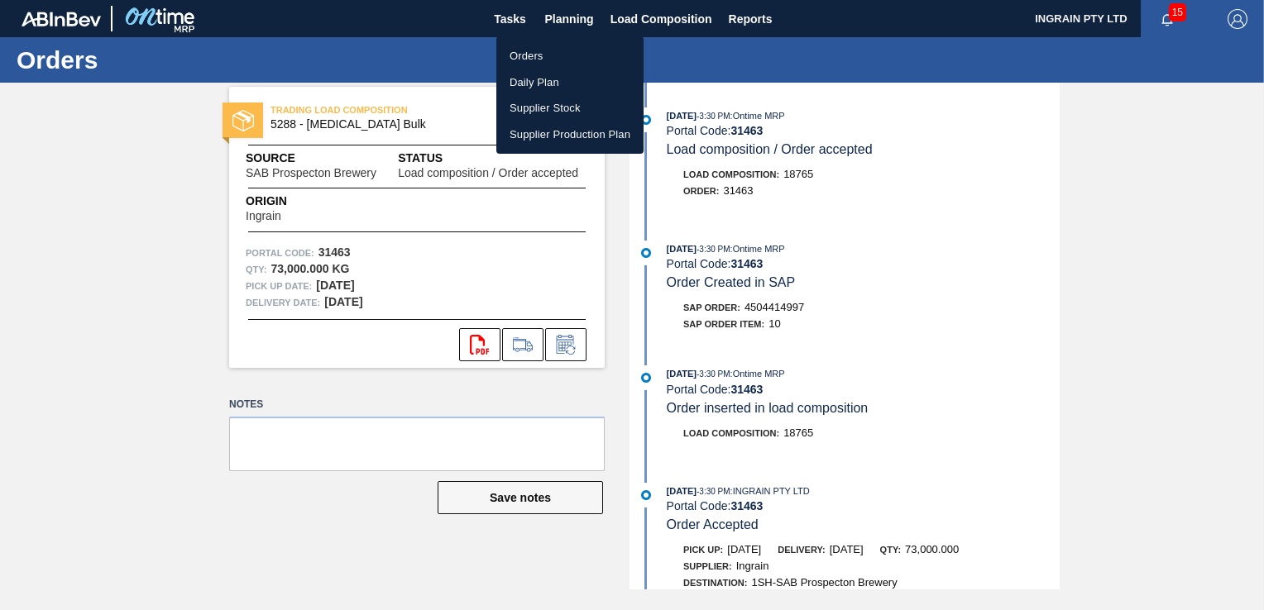
click at [531, 61] on li "Orders" at bounding box center [569, 56] width 147 height 26
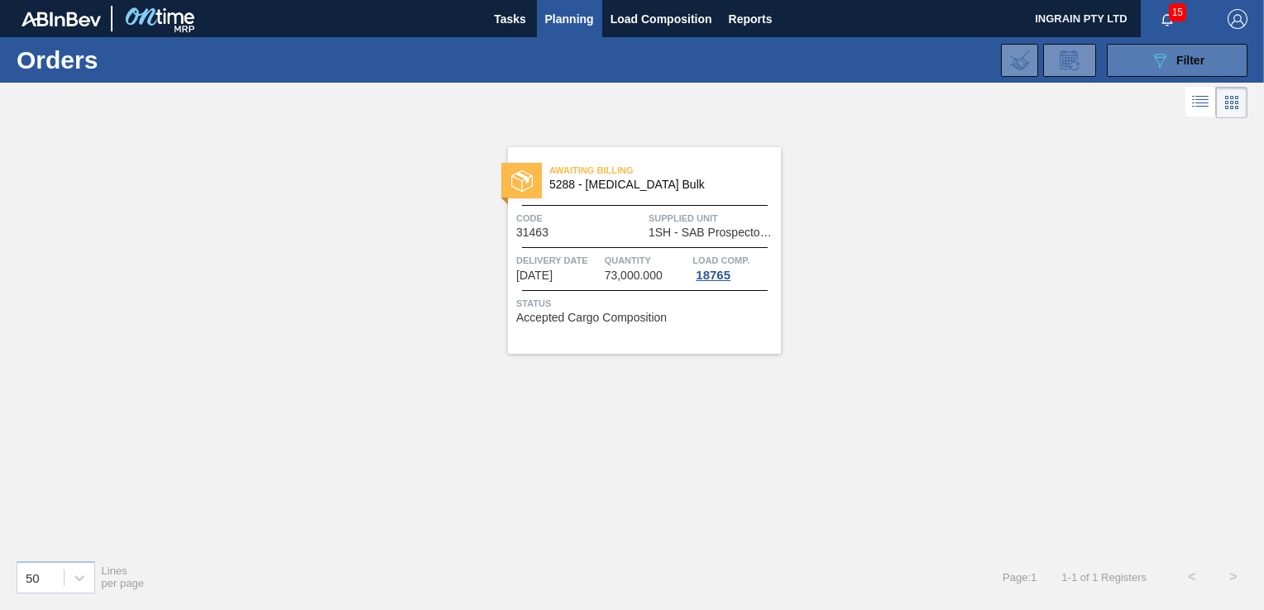
click at [1148, 45] on button "089F7B8B-B2A5-4AFE-B5C0-19BA573D28AC Filter" at bounding box center [1177, 60] width 141 height 33
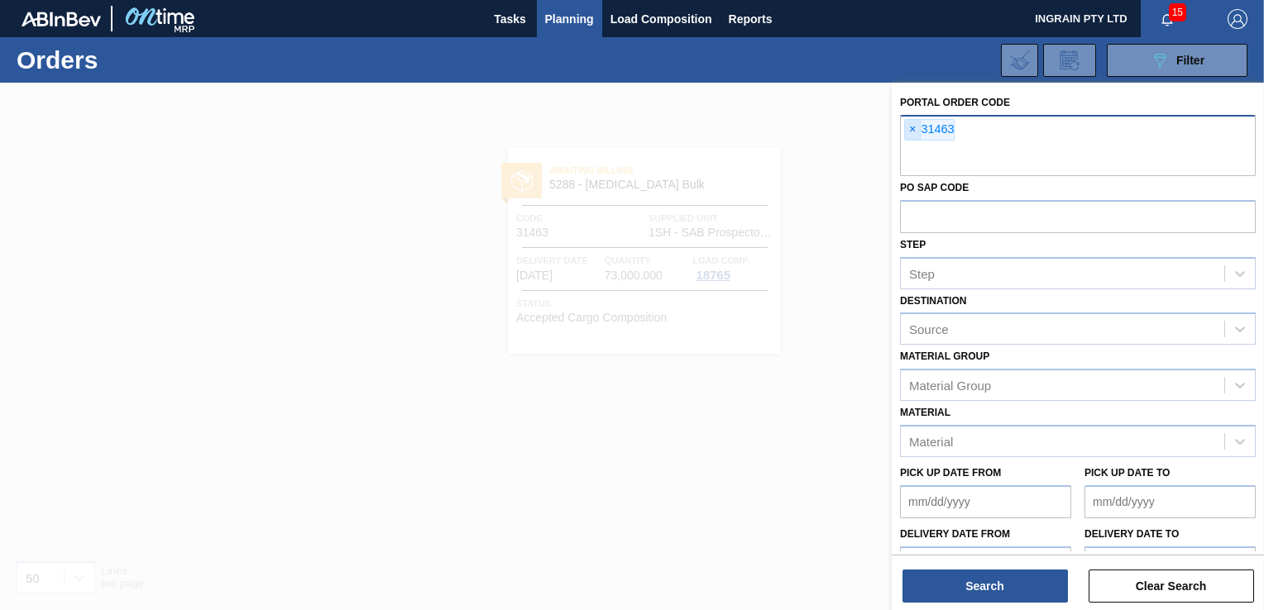
click at [910, 126] on span "×" at bounding box center [913, 130] width 16 height 20
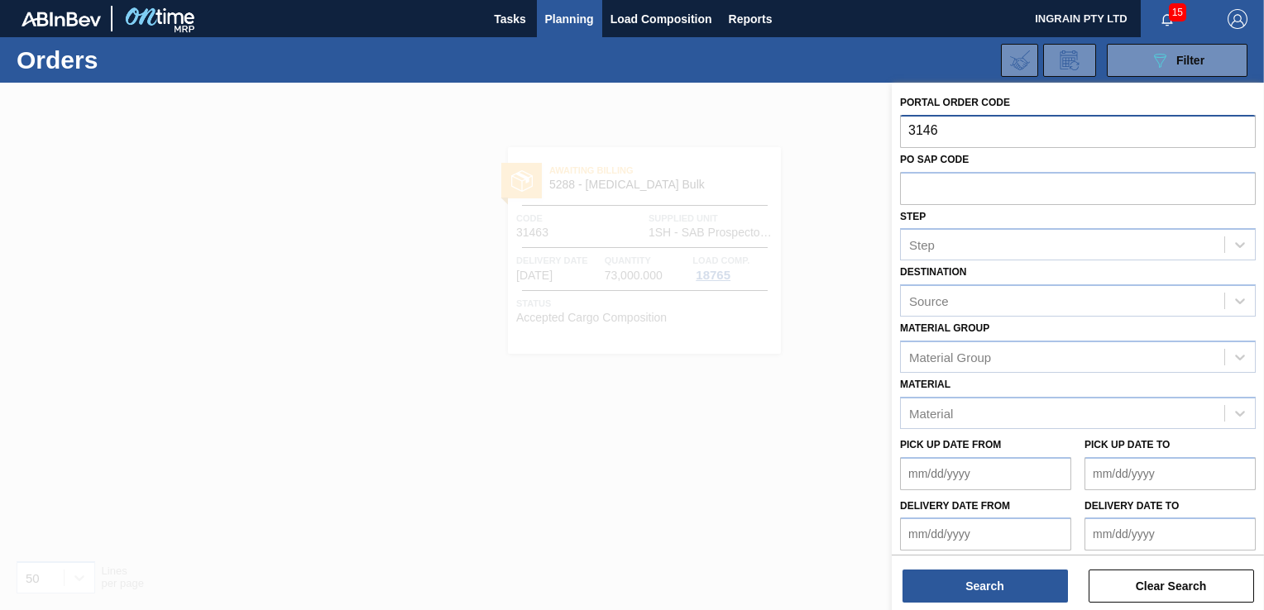
type input "31464"
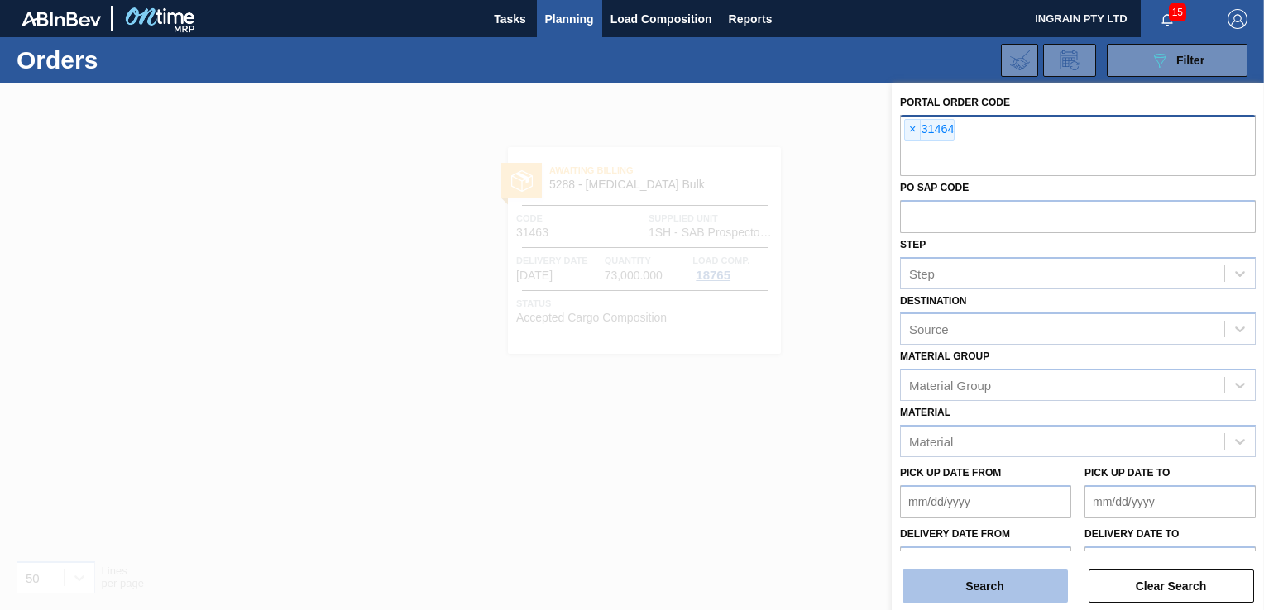
click at [966, 586] on button "Search" at bounding box center [984, 586] width 165 height 33
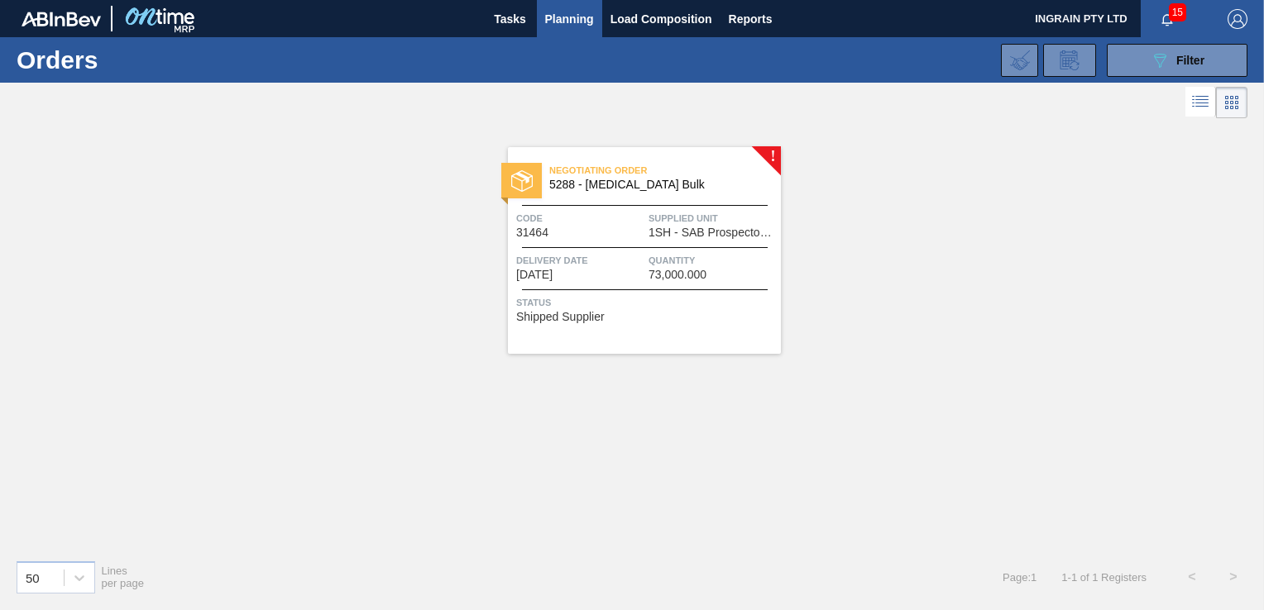
click at [672, 240] on div "Negotiating Order 5288 - [MEDICAL_DATA] Bulk Code 31464 Supplied Unit 1SH - SAB…" at bounding box center [644, 250] width 273 height 207
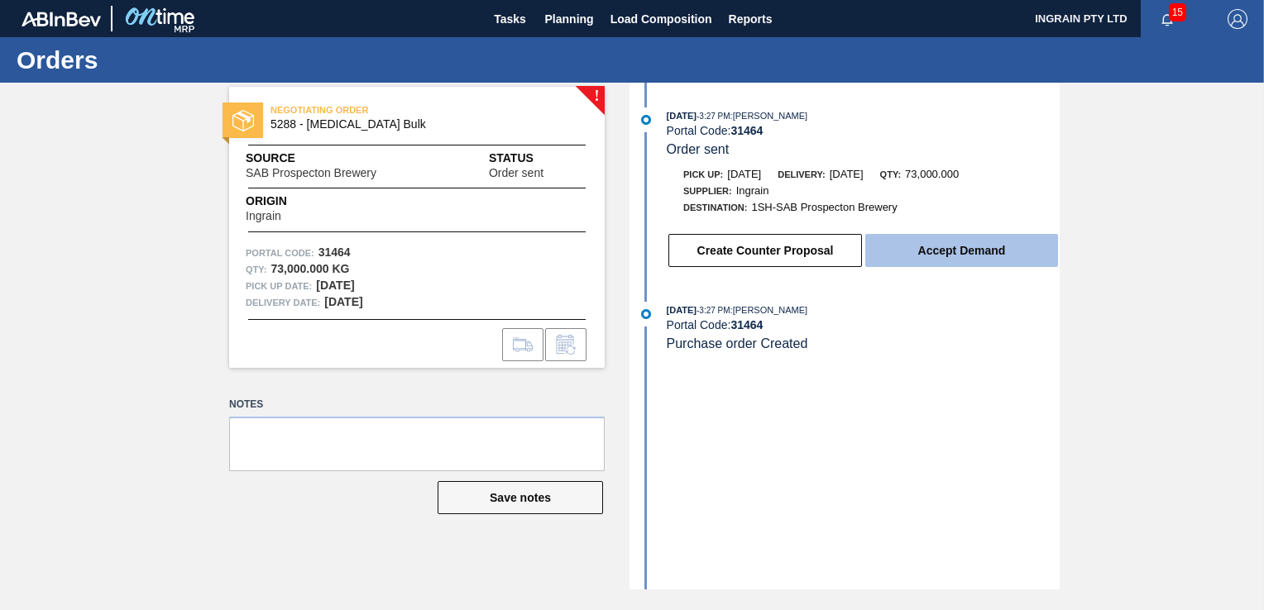
click at [931, 251] on button "Accept Demand" at bounding box center [961, 250] width 193 height 33
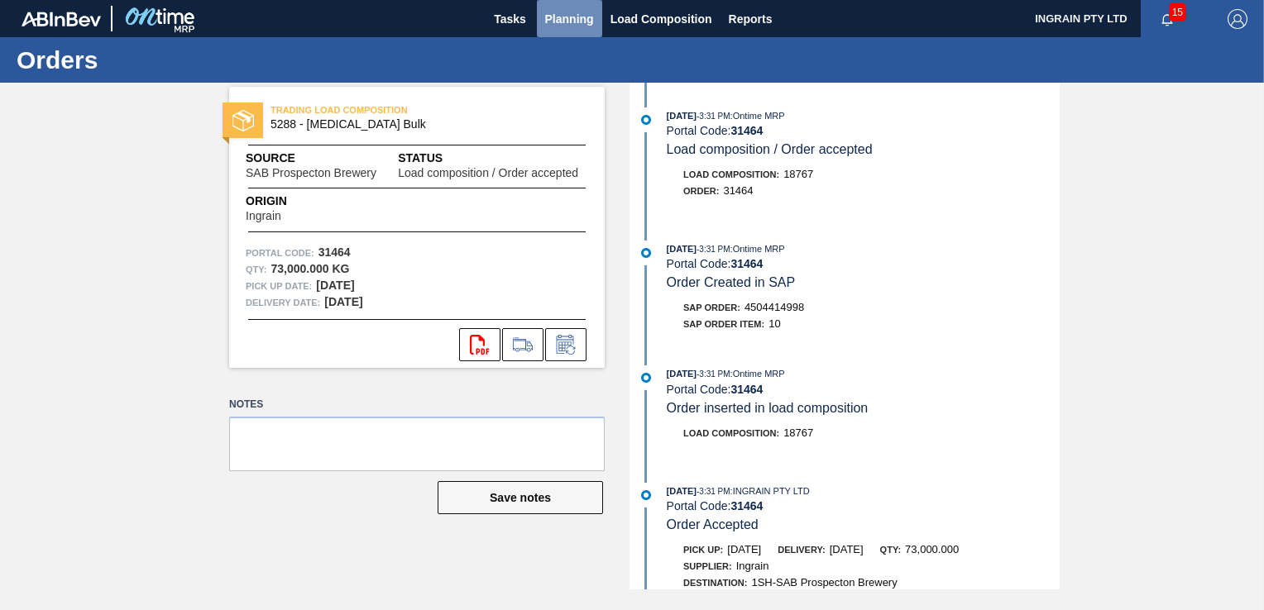
click at [551, 21] on span "Planning" at bounding box center [569, 19] width 49 height 20
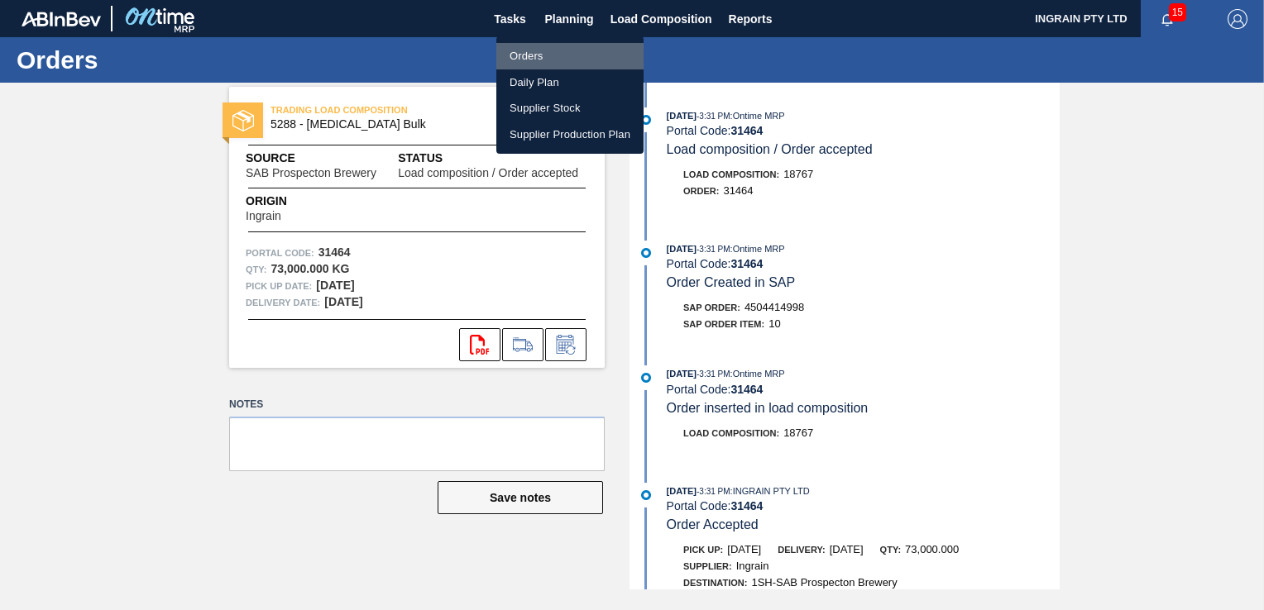
click at [535, 51] on li "Orders" at bounding box center [569, 56] width 147 height 26
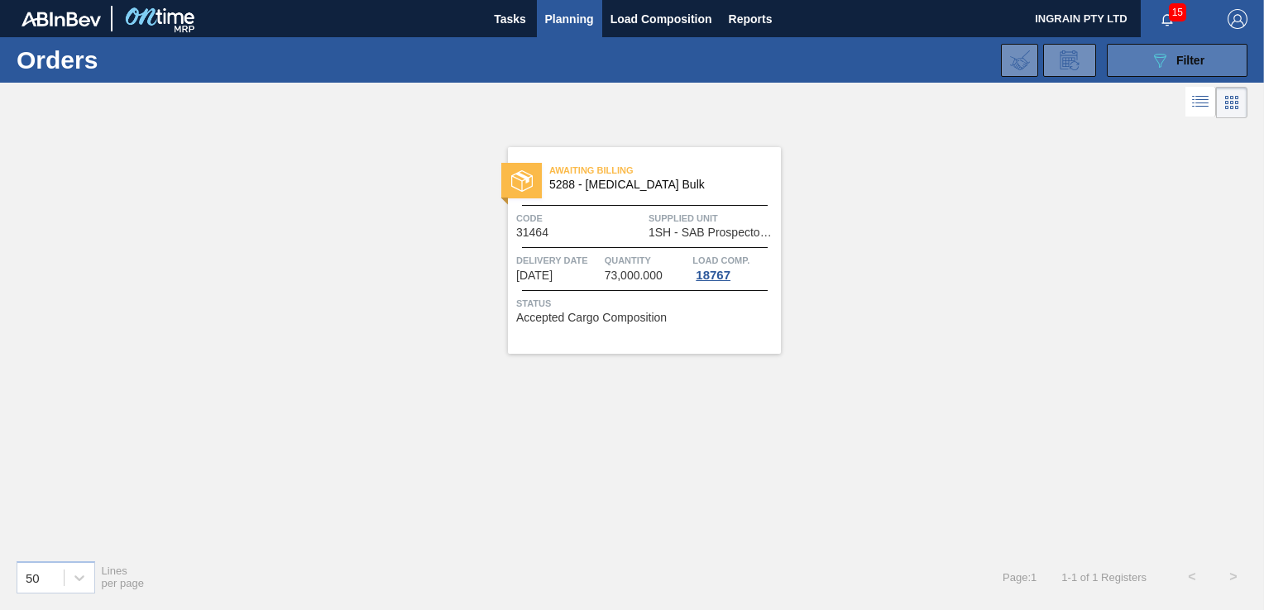
click at [1150, 55] on icon "089F7B8B-B2A5-4AFE-B5C0-19BA573D28AC" at bounding box center [1160, 60] width 20 height 20
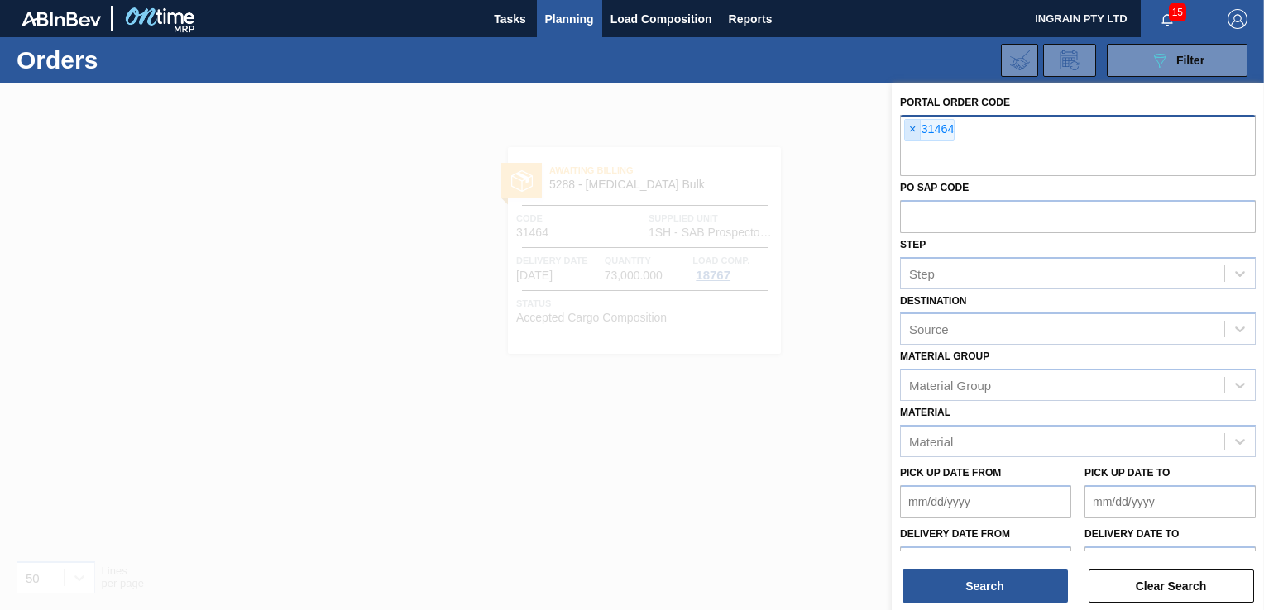
click at [912, 125] on span "×" at bounding box center [913, 130] width 16 height 20
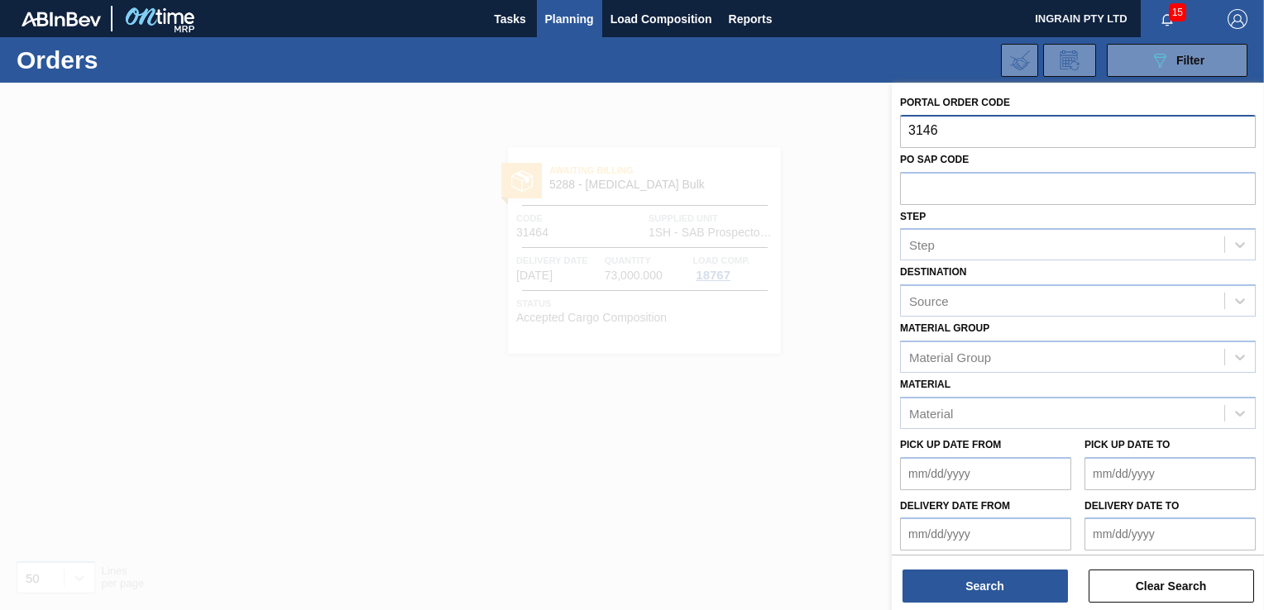
type input "31465"
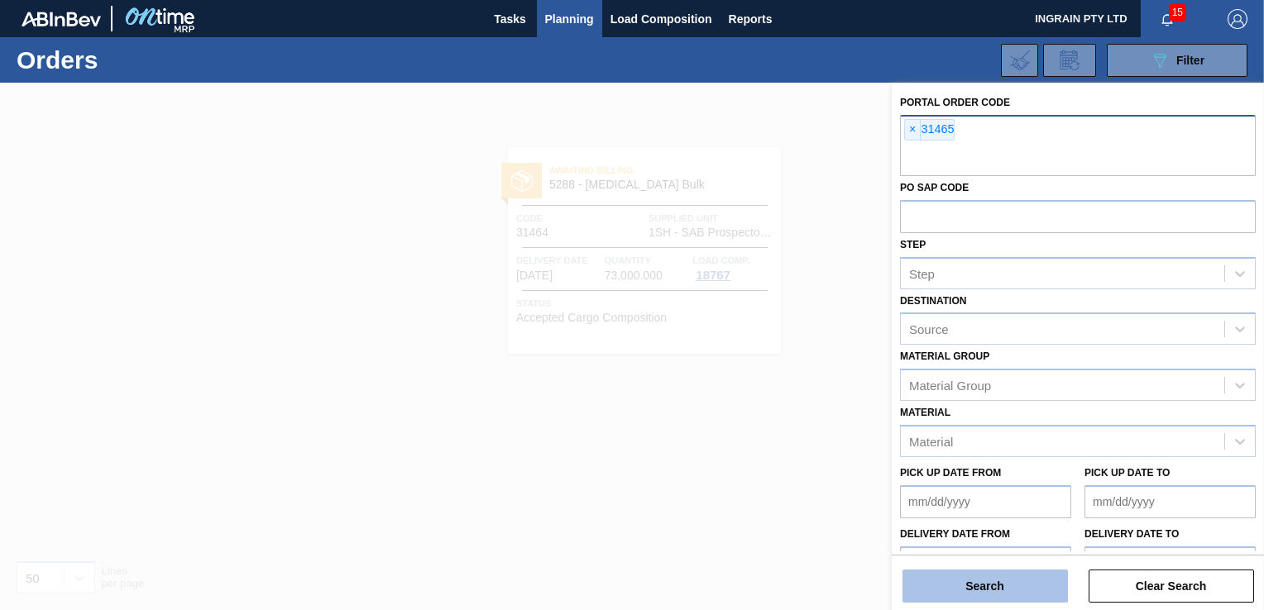
click at [962, 581] on button "Search" at bounding box center [984, 586] width 165 height 33
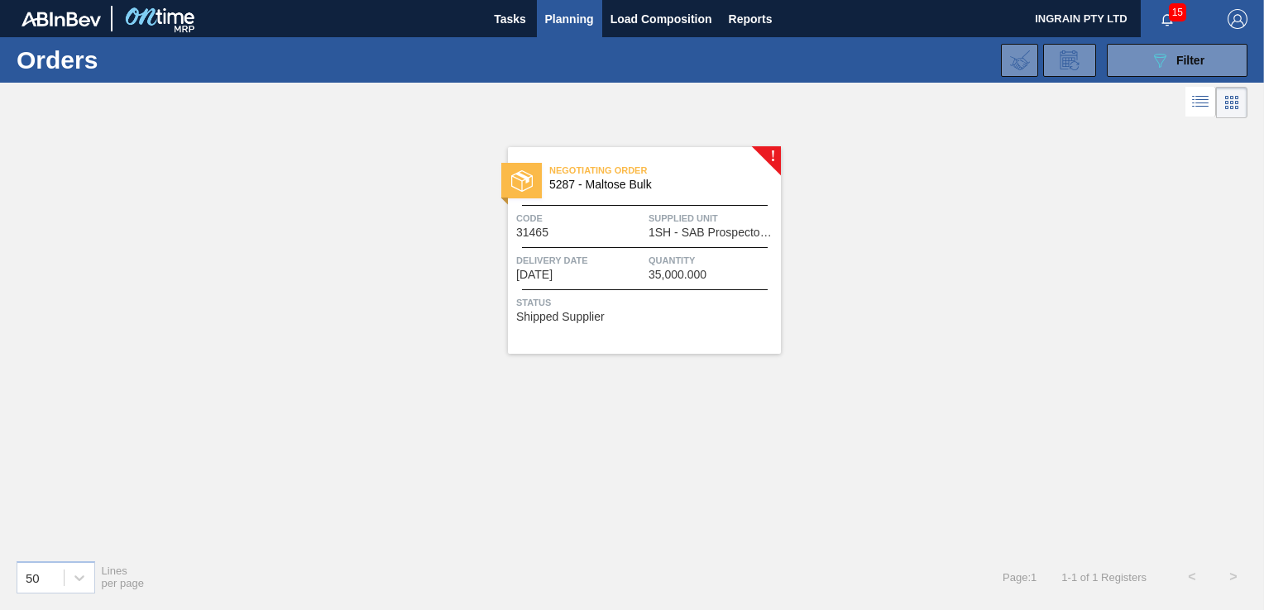
click at [674, 237] on span "1SH - SAB Prospecton Brewery" at bounding box center [712, 233] width 128 height 12
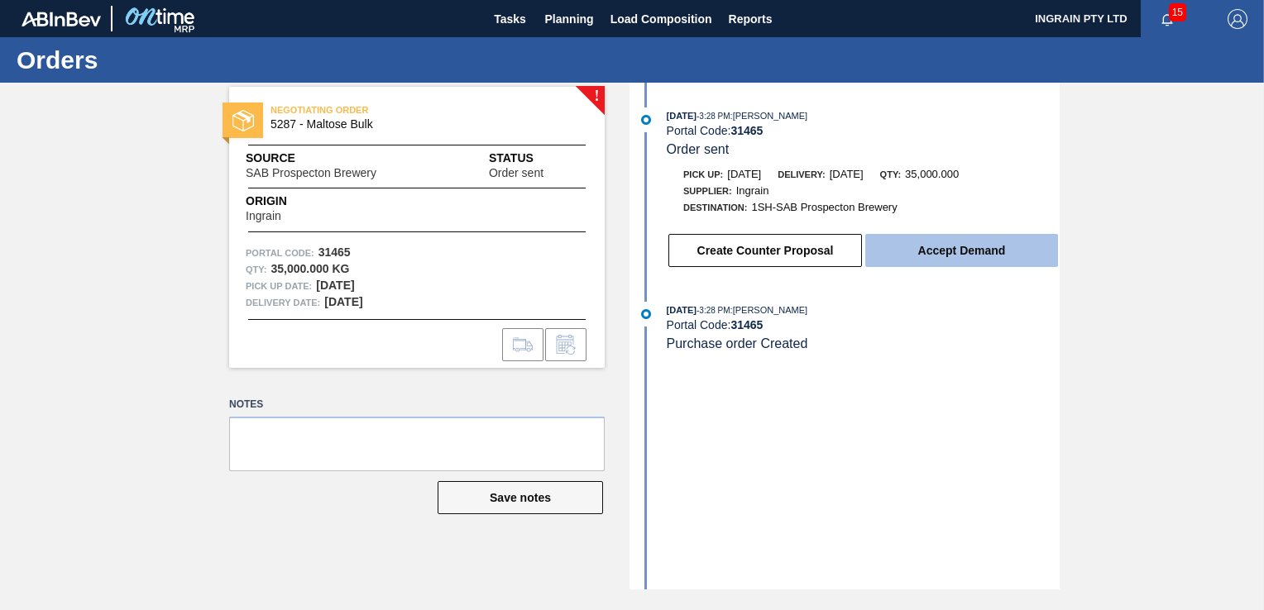
click at [957, 250] on button "Accept Demand" at bounding box center [961, 250] width 193 height 33
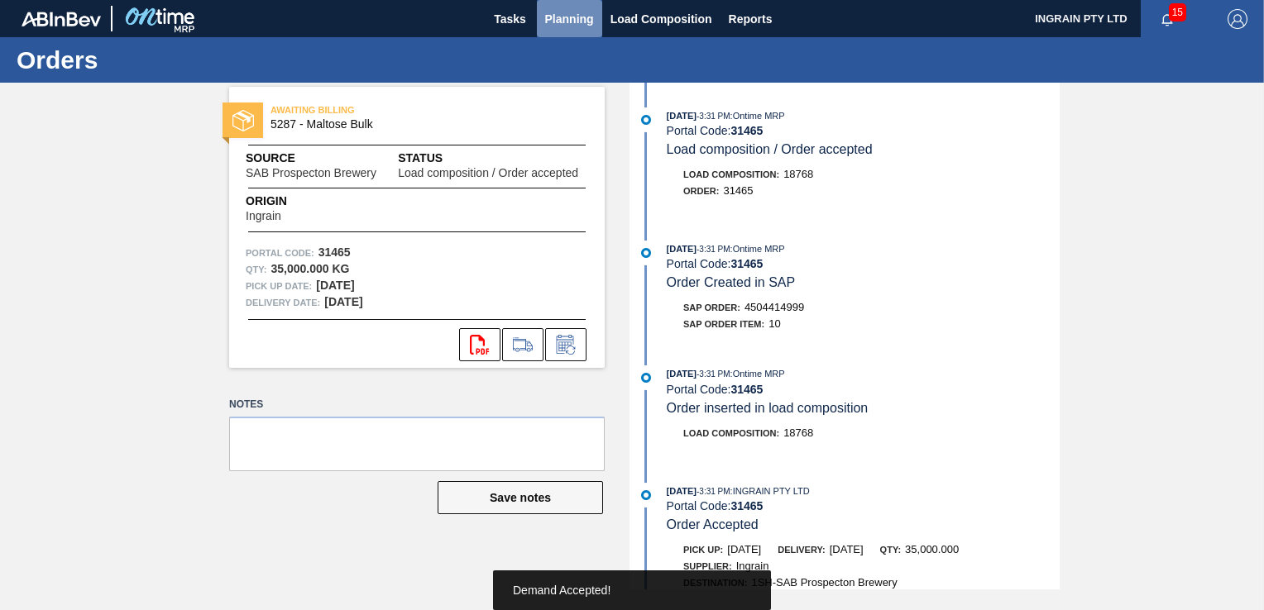
click at [580, 15] on span "Planning" at bounding box center [569, 19] width 49 height 20
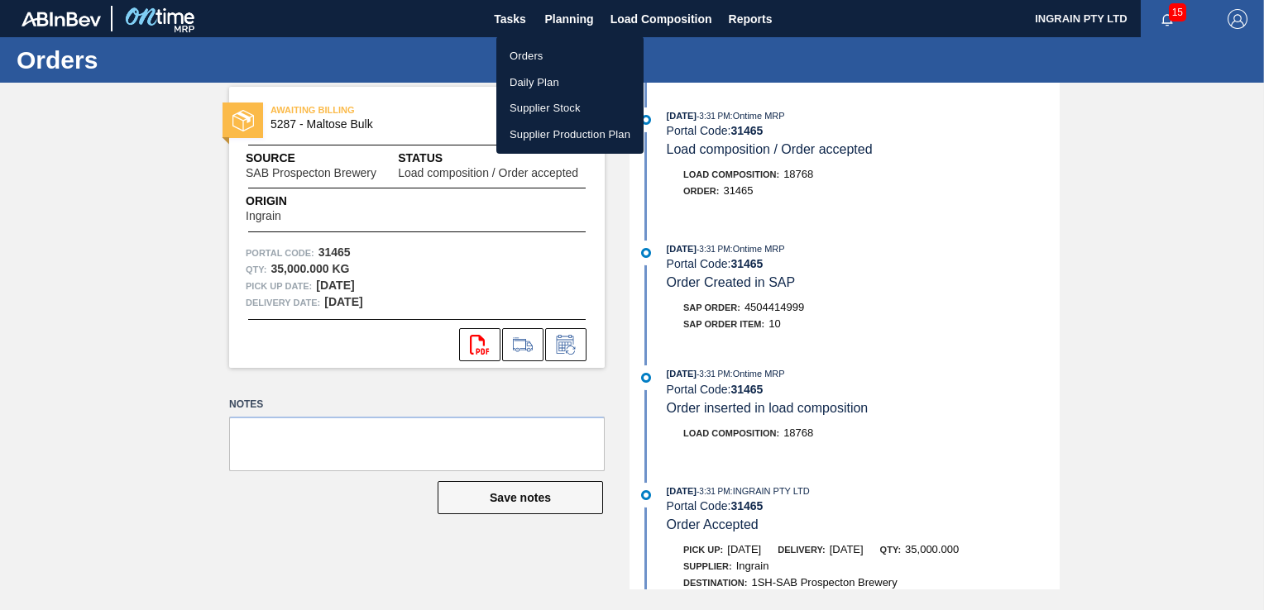
drag, startPoint x: 546, startPoint y: 52, endPoint x: 634, endPoint y: 66, distance: 89.6
click at [546, 54] on li "Orders" at bounding box center [569, 56] width 147 height 26
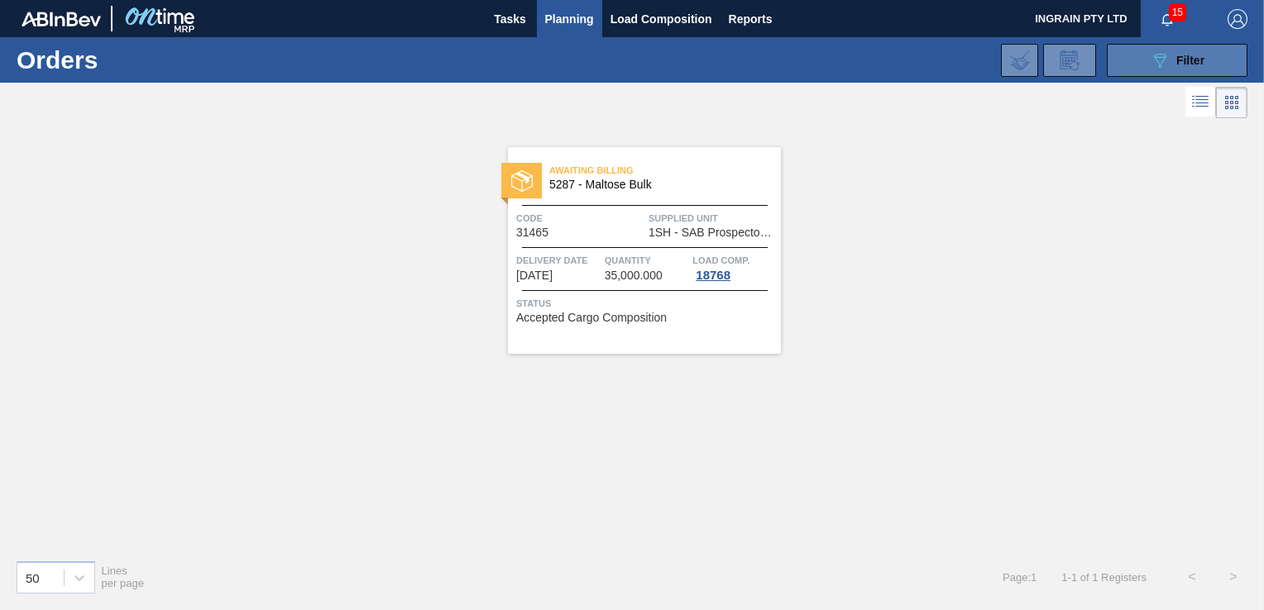
click at [1158, 58] on icon "089F7B8B-B2A5-4AFE-B5C0-19BA573D28AC" at bounding box center [1160, 60] width 20 height 20
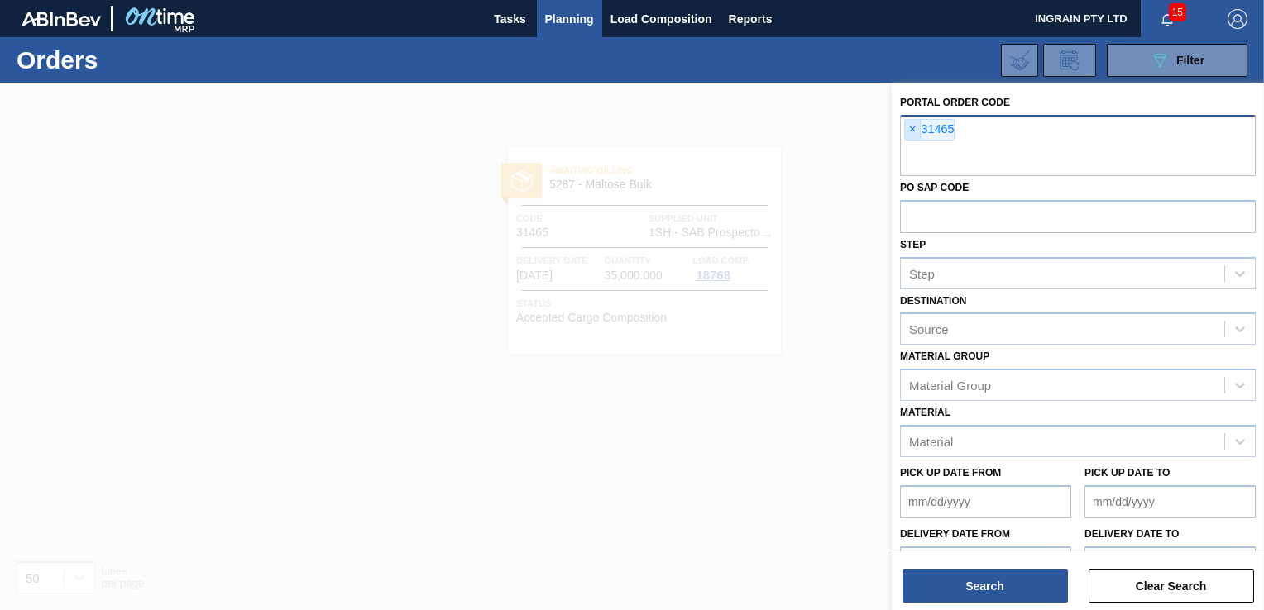
click at [915, 127] on span "×" at bounding box center [913, 130] width 16 height 20
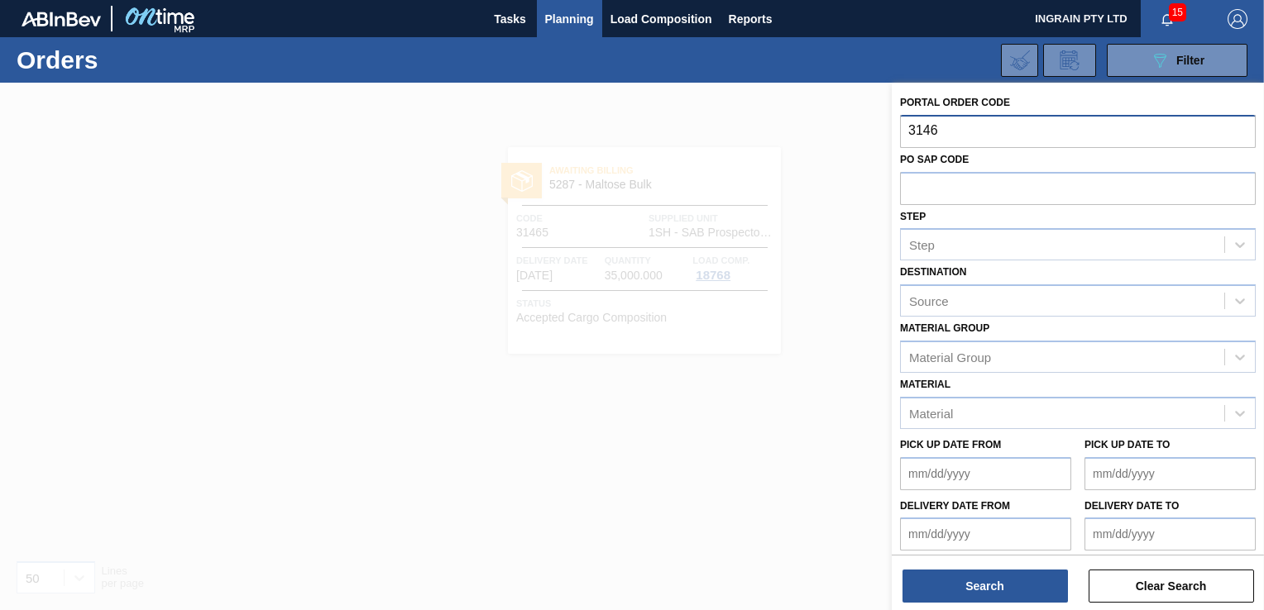
type input "31466"
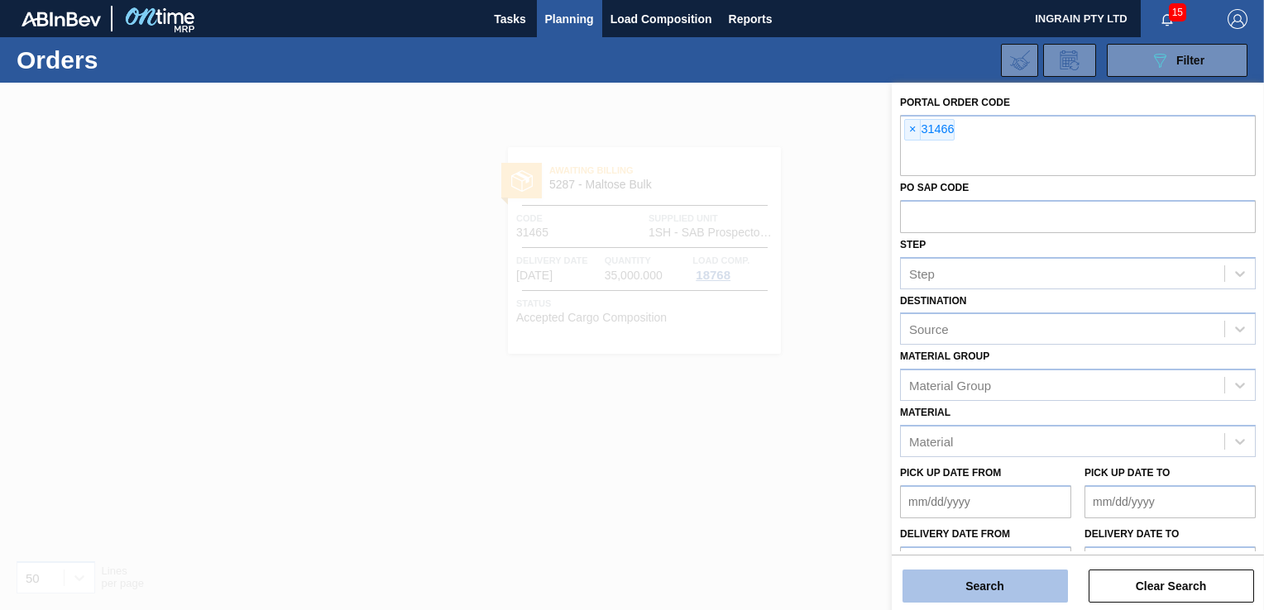
click at [966, 586] on button "Search" at bounding box center [984, 586] width 165 height 33
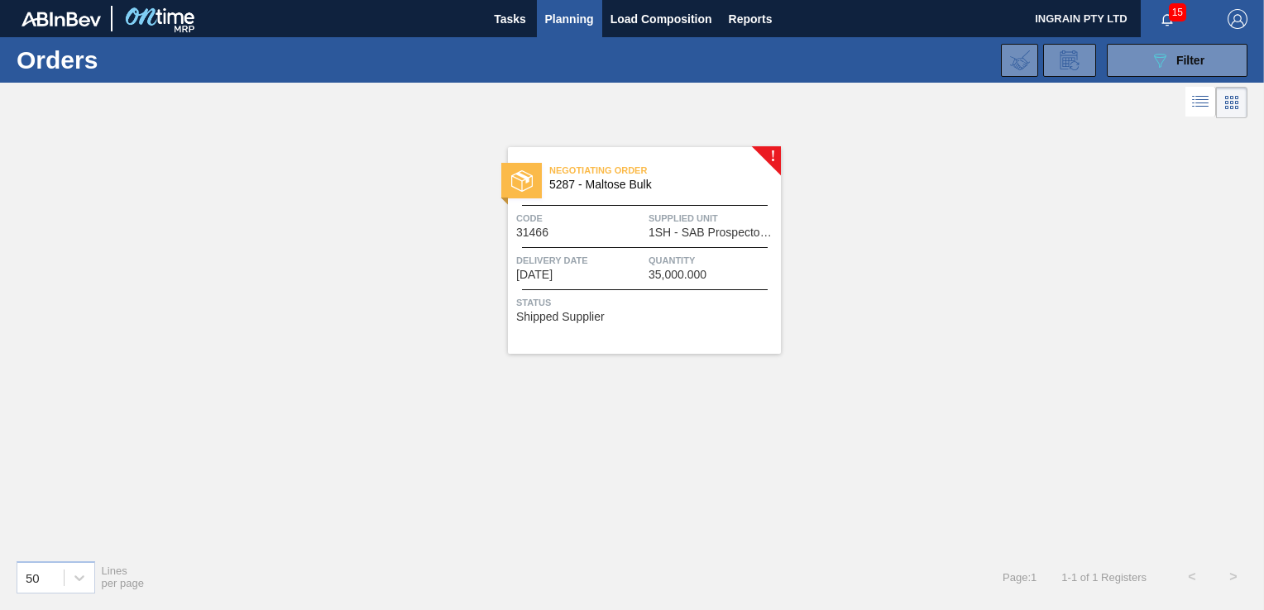
click at [677, 230] on span "1SH - SAB Prospecton Brewery" at bounding box center [712, 233] width 128 height 12
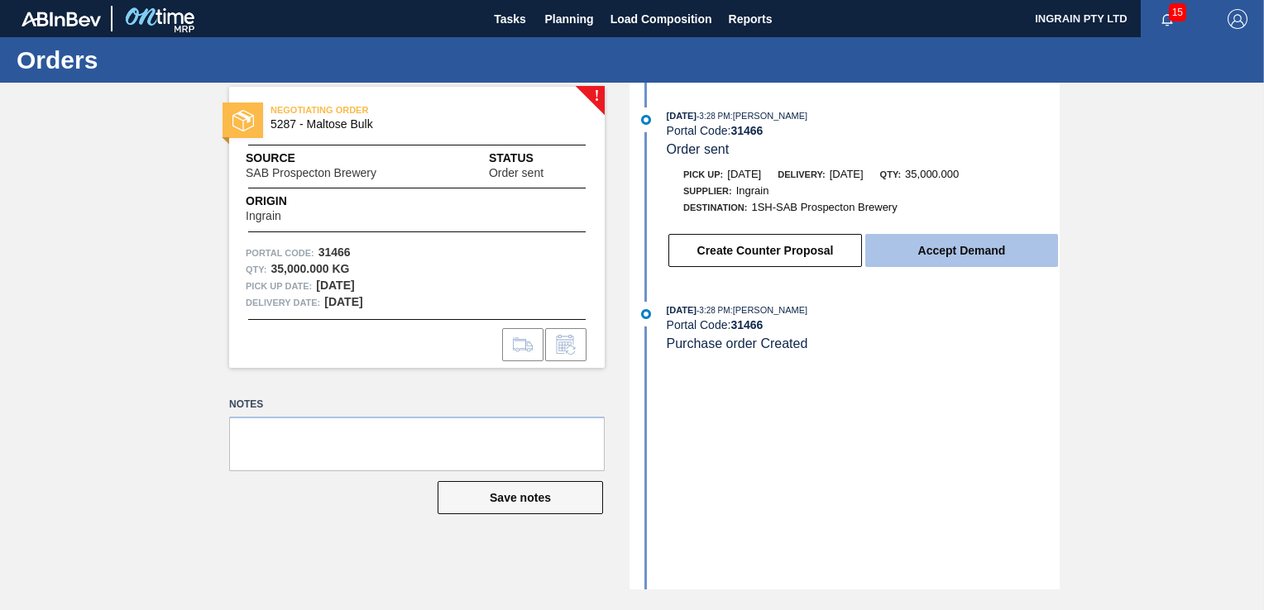
click at [921, 246] on button "Accept Demand" at bounding box center [961, 250] width 193 height 33
